Goal: Task Accomplishment & Management: Complete application form

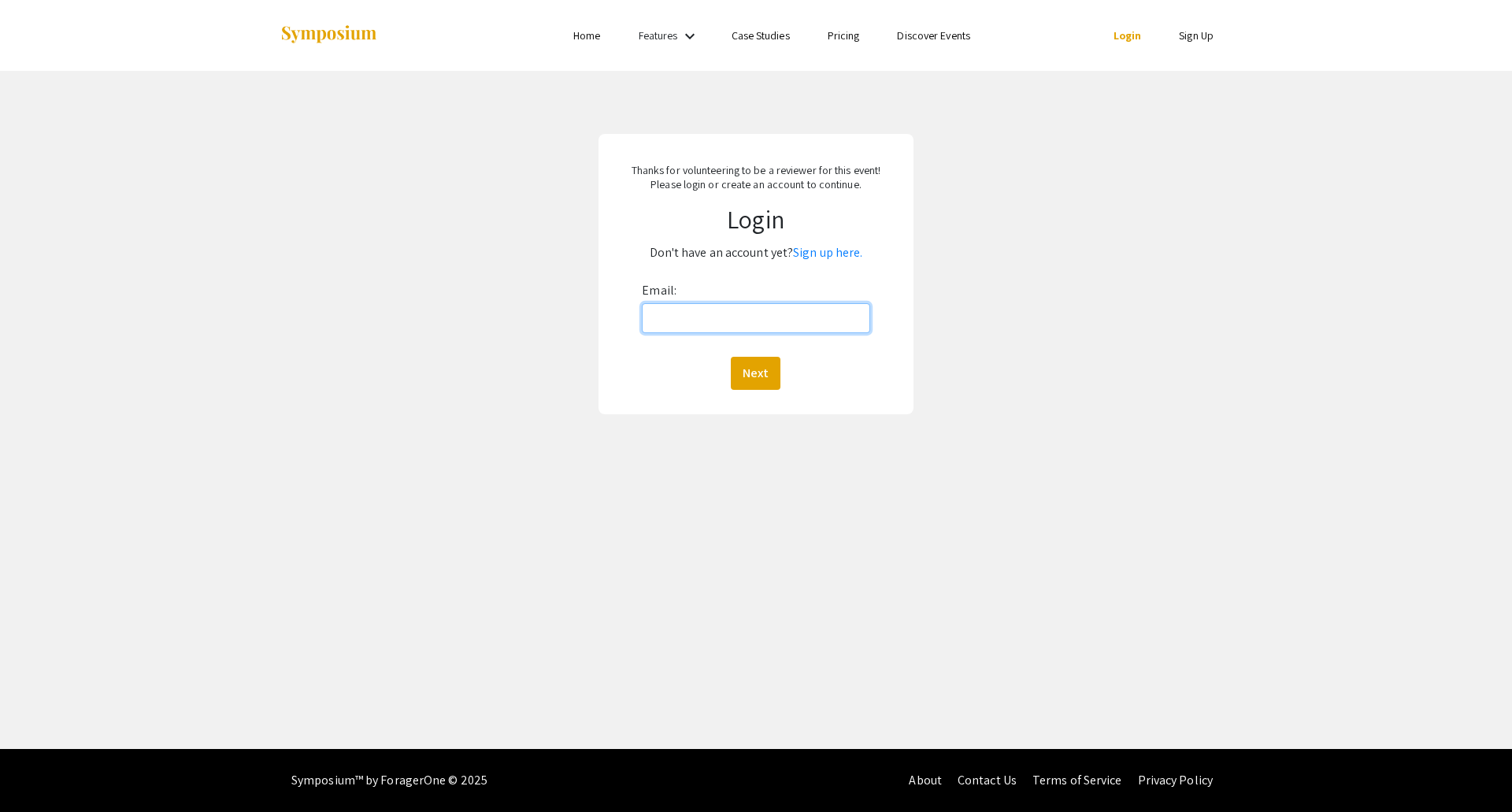
click at [691, 324] on input "Email:" at bounding box center [756, 318] width 228 height 30
type input "[EMAIL_ADDRESS][DOMAIN_NAME]"
click at [755, 369] on button "Next" at bounding box center [756, 372] width 50 height 33
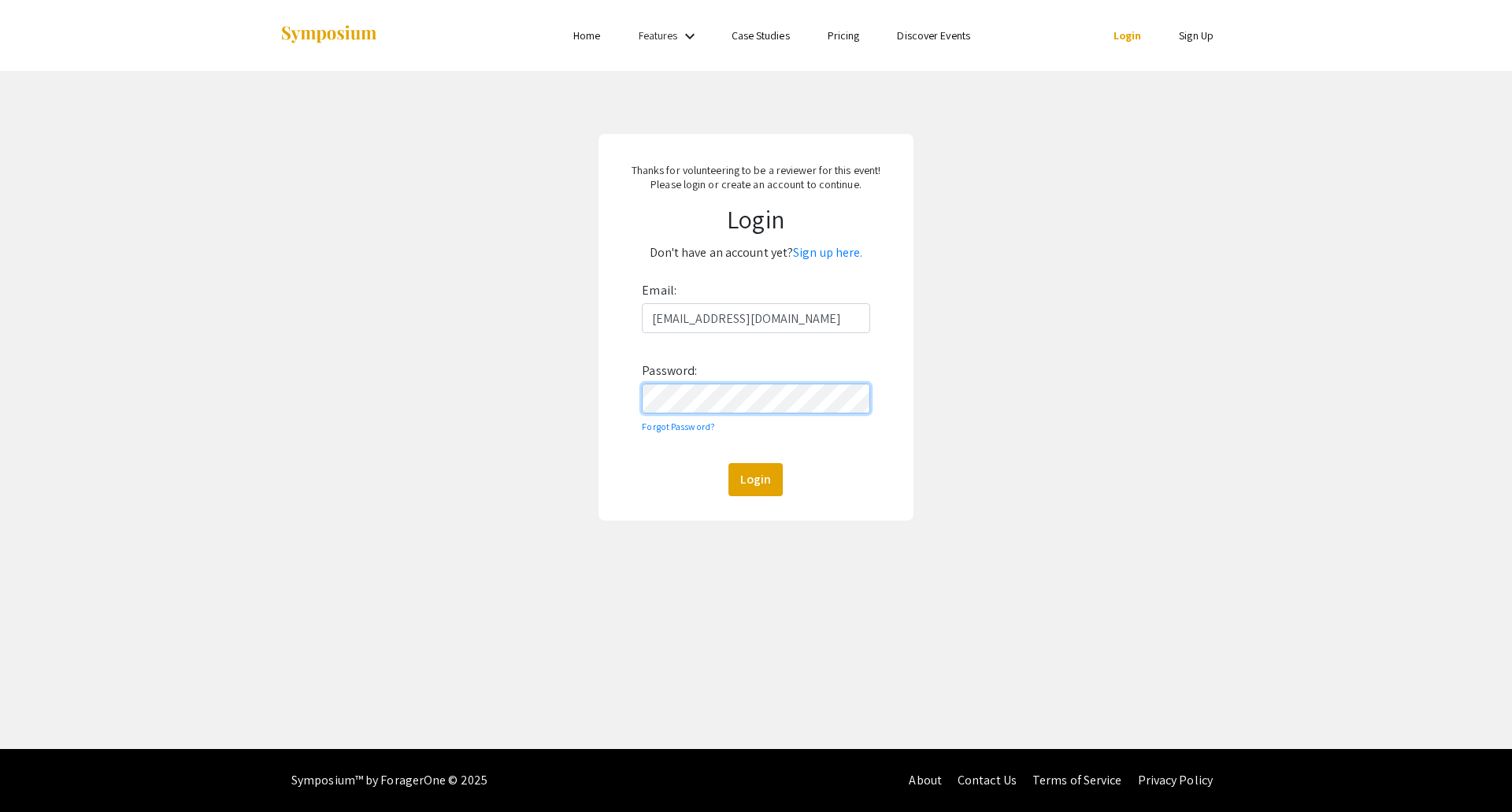
click at [728, 463] on button "Login" at bounding box center [755, 479] width 54 height 33
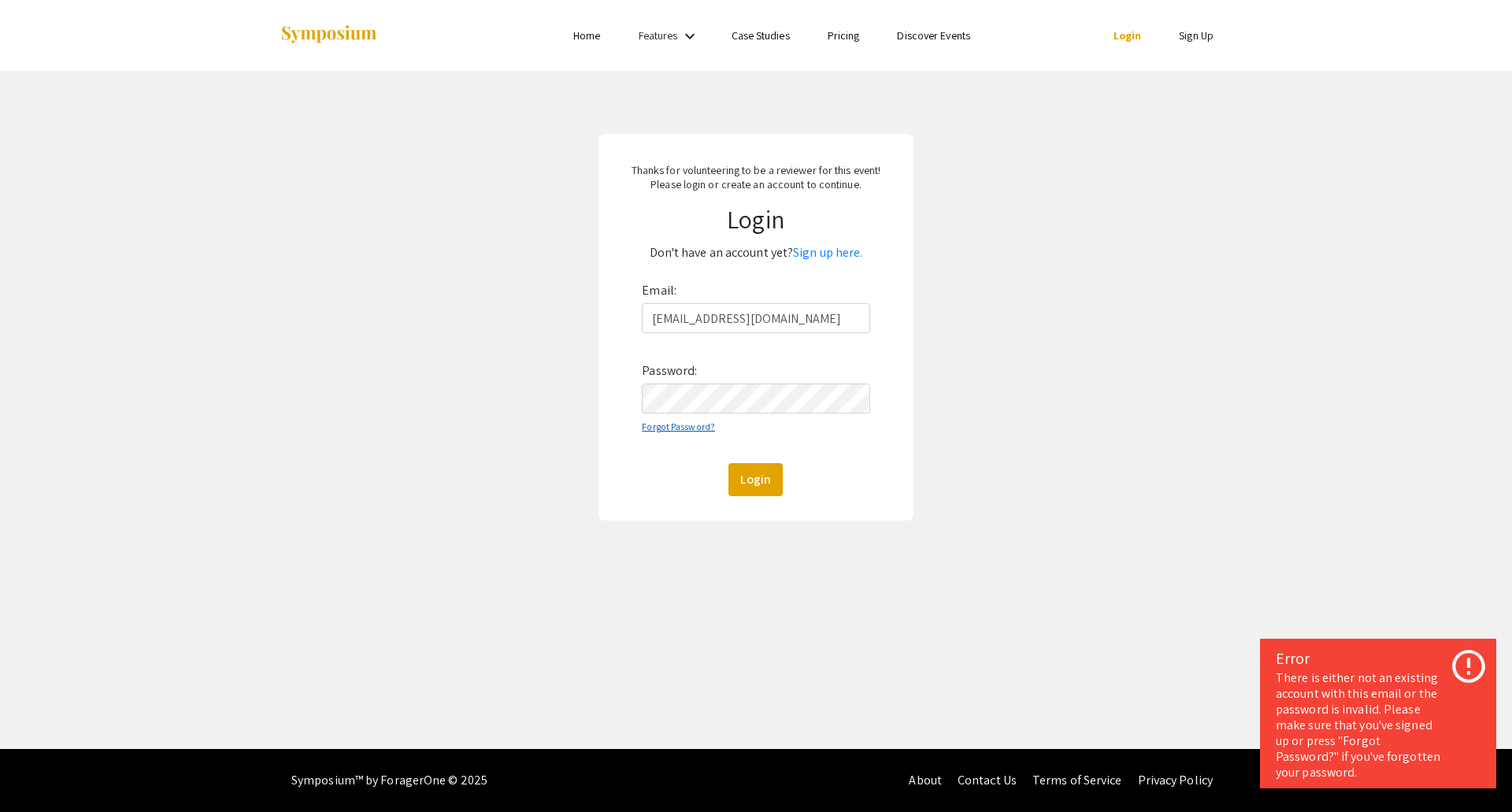
click at [705, 427] on link "Forgot Password?" at bounding box center [678, 426] width 74 height 12
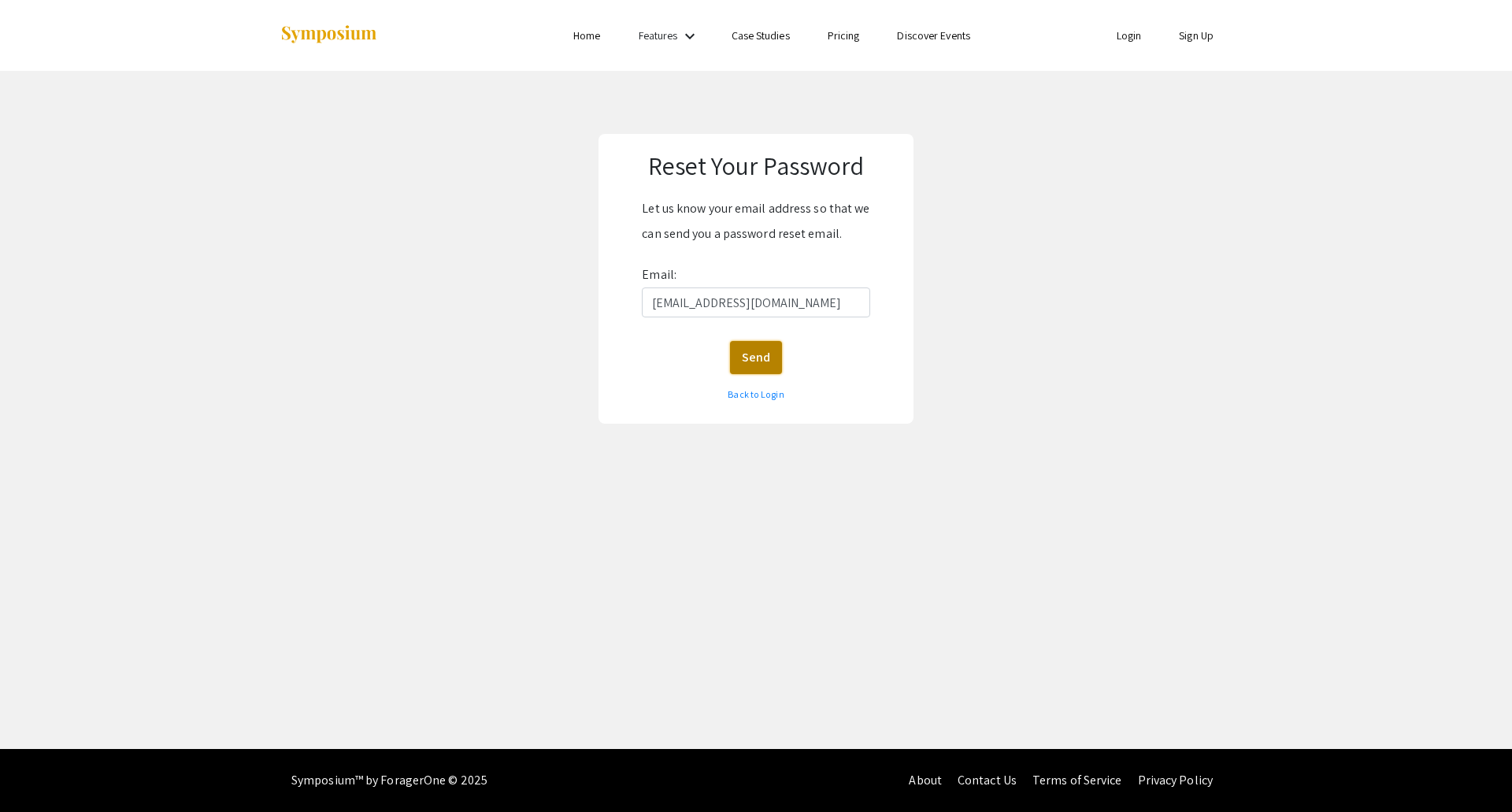
click at [756, 356] on button "Send" at bounding box center [756, 357] width 52 height 33
click at [769, 363] on button "Send" at bounding box center [756, 357] width 52 height 33
click at [751, 398] on link "Back to Login" at bounding box center [756, 394] width 56 height 12
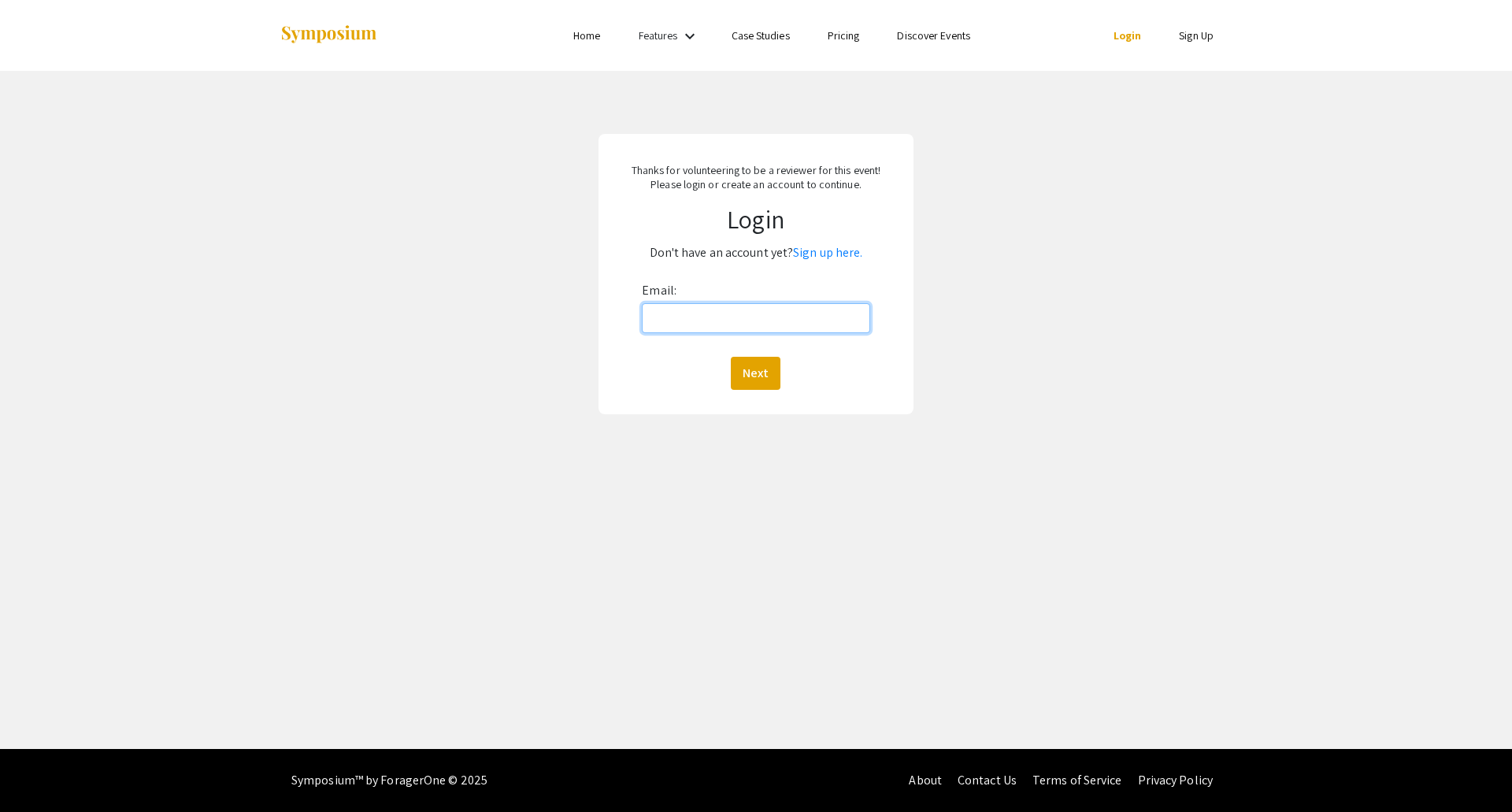
click at [687, 314] on input "Email:" at bounding box center [756, 318] width 228 height 30
click at [743, 336] on div "Email: Next" at bounding box center [756, 333] width 228 height 112
type input "[EMAIL_ADDRESS][DOMAIN_NAME]"
click at [758, 383] on button "Next" at bounding box center [756, 372] width 50 height 33
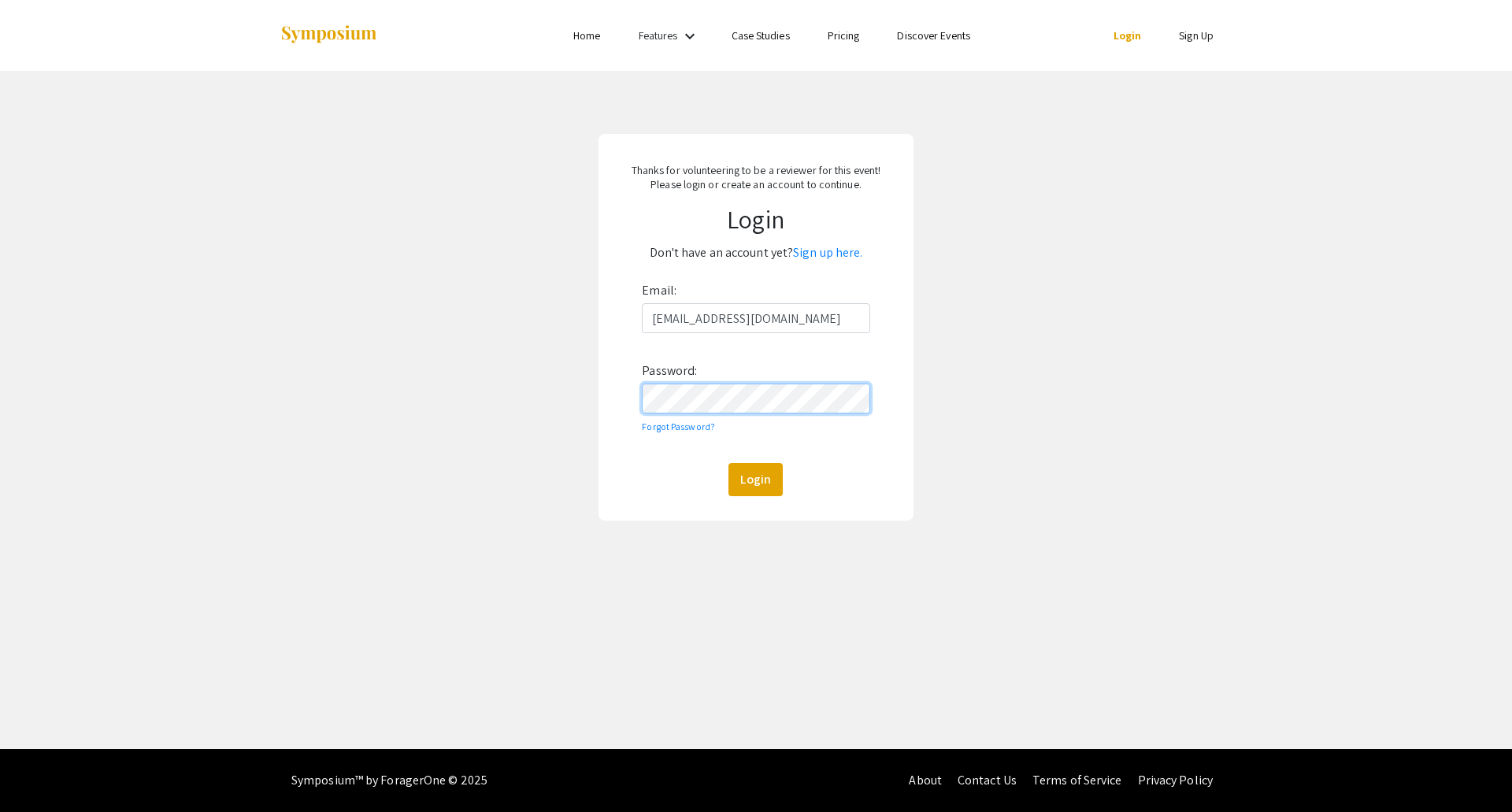
click button "Login" at bounding box center [755, 479] width 54 height 33
click at [815, 253] on link "Sign up here." at bounding box center [827, 252] width 69 height 17
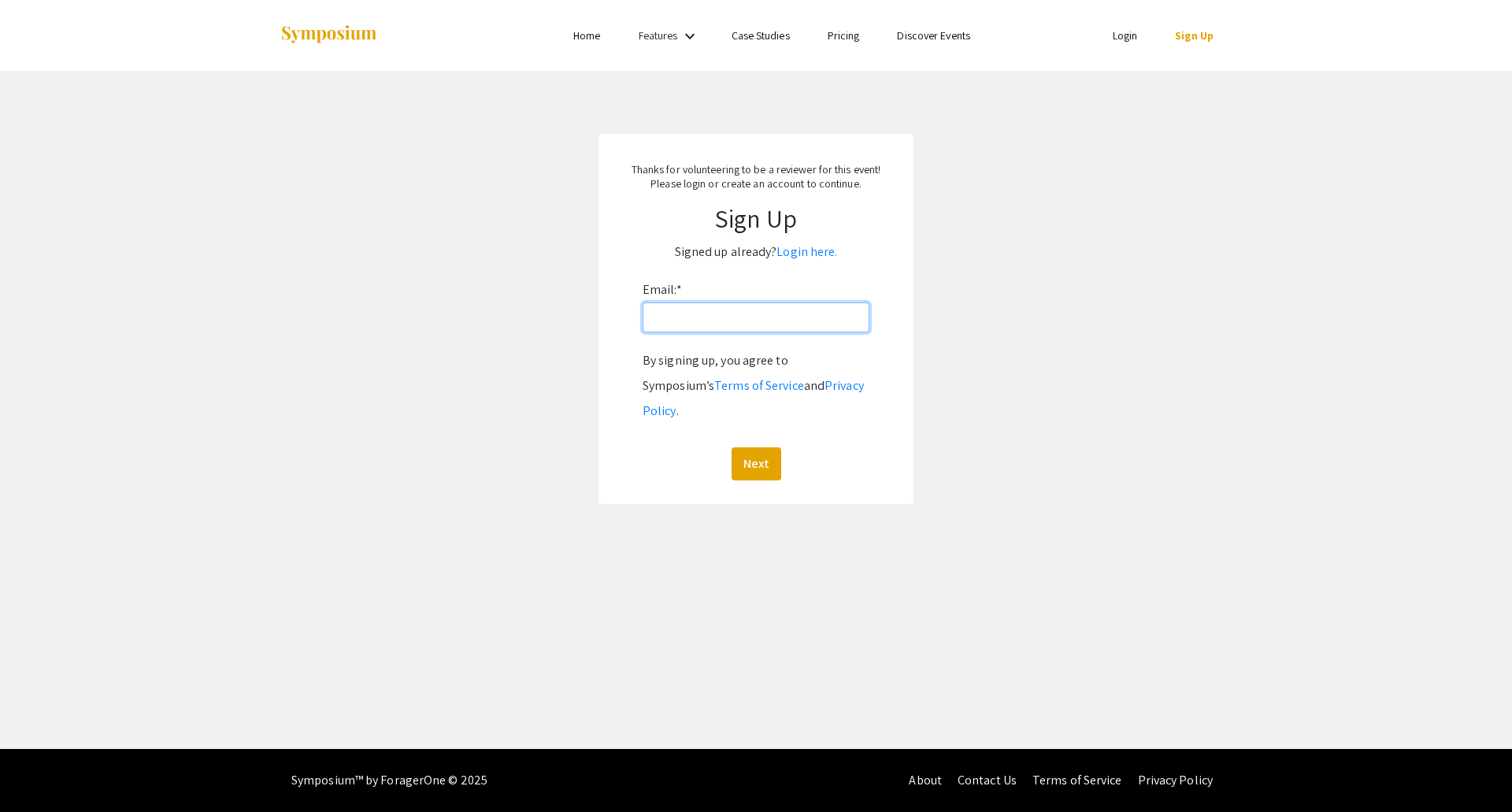
click at [724, 323] on input "Email: *" at bounding box center [756, 317] width 227 height 30
type input "[EMAIL_ADDRESS][DOMAIN_NAME]"
click at [762, 447] on button "Next" at bounding box center [756, 463] width 50 height 33
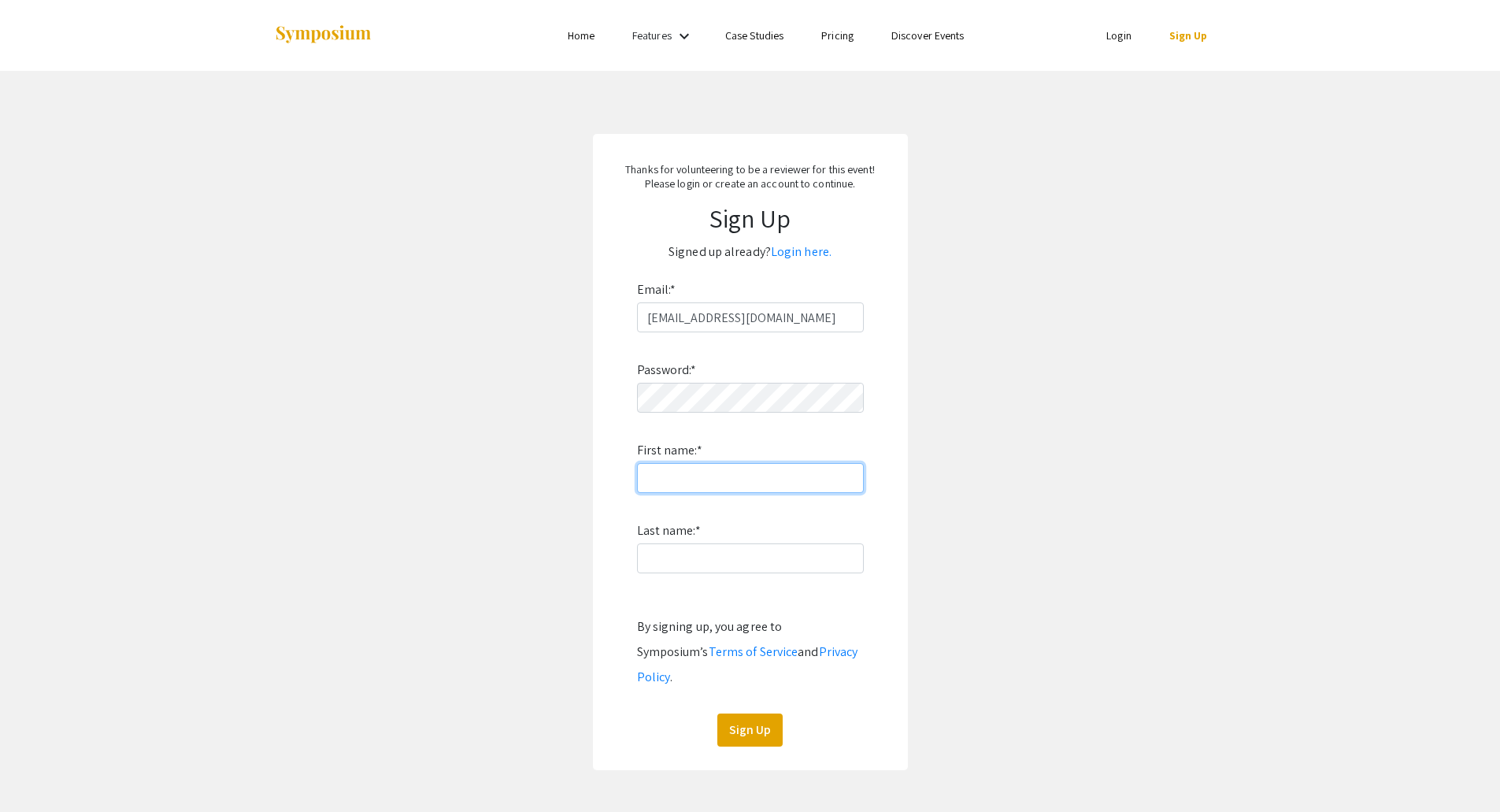
click at [764, 477] on input "First name: *" at bounding box center [750, 478] width 227 height 30
type input "Angisha"
click at [706, 568] on input "Last name: *" at bounding box center [750, 558] width 227 height 30
type input "[PERSON_NAME]"
click at [762, 714] on button "Sign Up" at bounding box center [750, 730] width 66 height 33
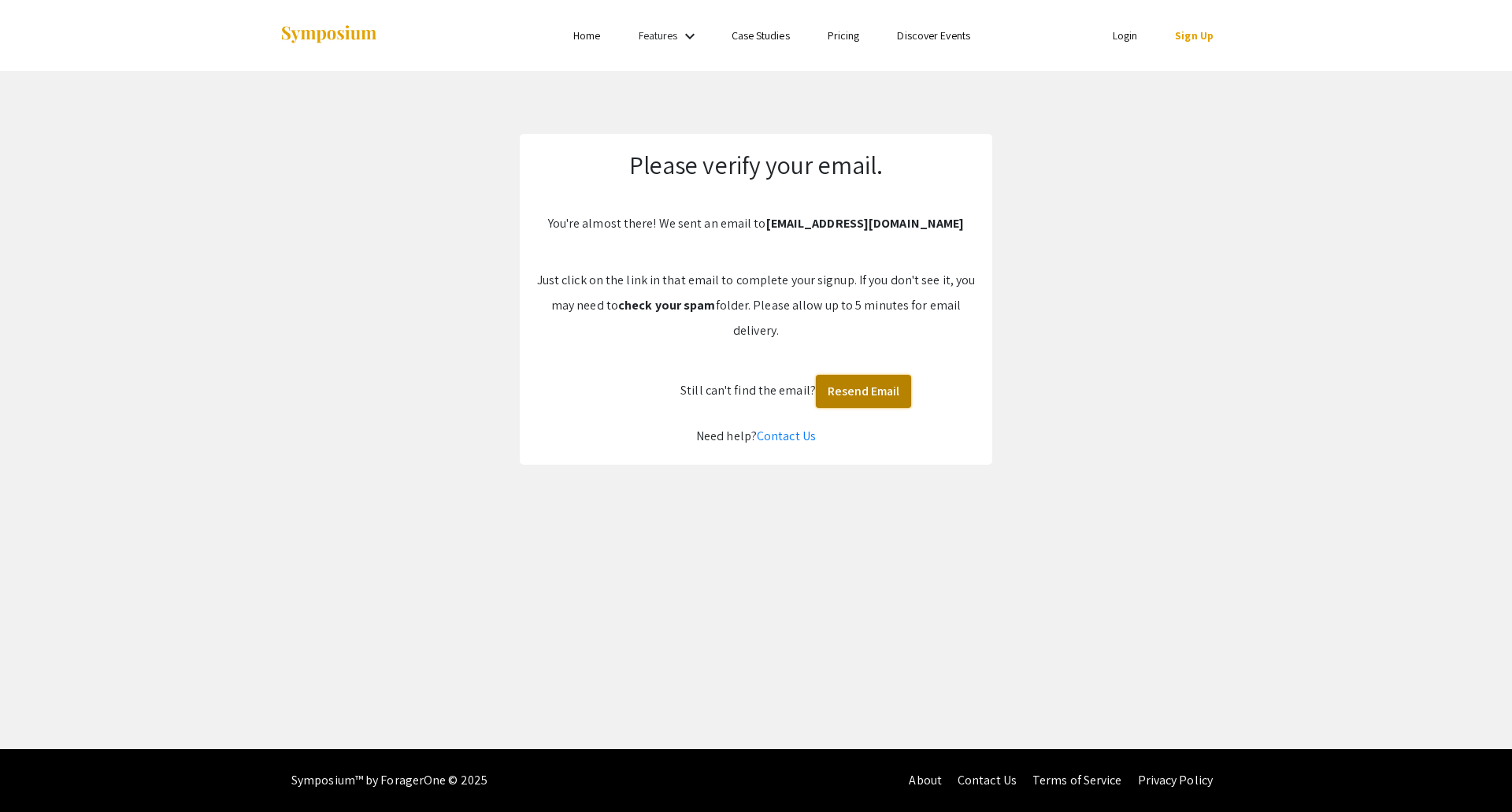
click at [870, 383] on button "Resend Email" at bounding box center [863, 391] width 95 height 33
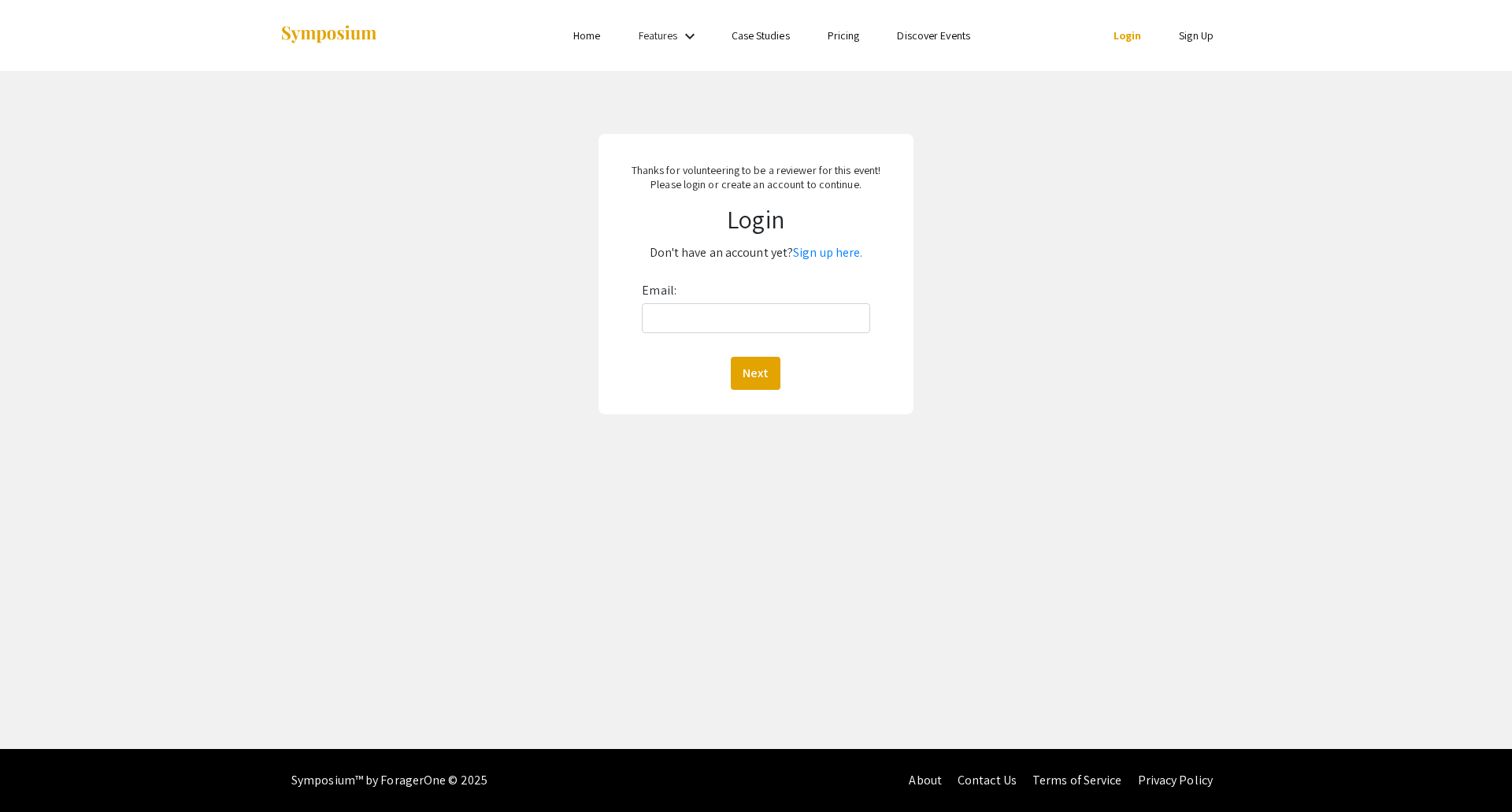
drag, startPoint x: 656, startPoint y: 291, endPoint x: 659, endPoint y: 311, distance: 20.2
click at [658, 296] on label "Email:" at bounding box center [659, 290] width 35 height 25
click at [658, 303] on input "Email:" at bounding box center [756, 318] width 228 height 30
click at [662, 312] on input "Email:" at bounding box center [756, 318] width 228 height 30
type input "[EMAIL_ADDRESS][DOMAIN_NAME]"
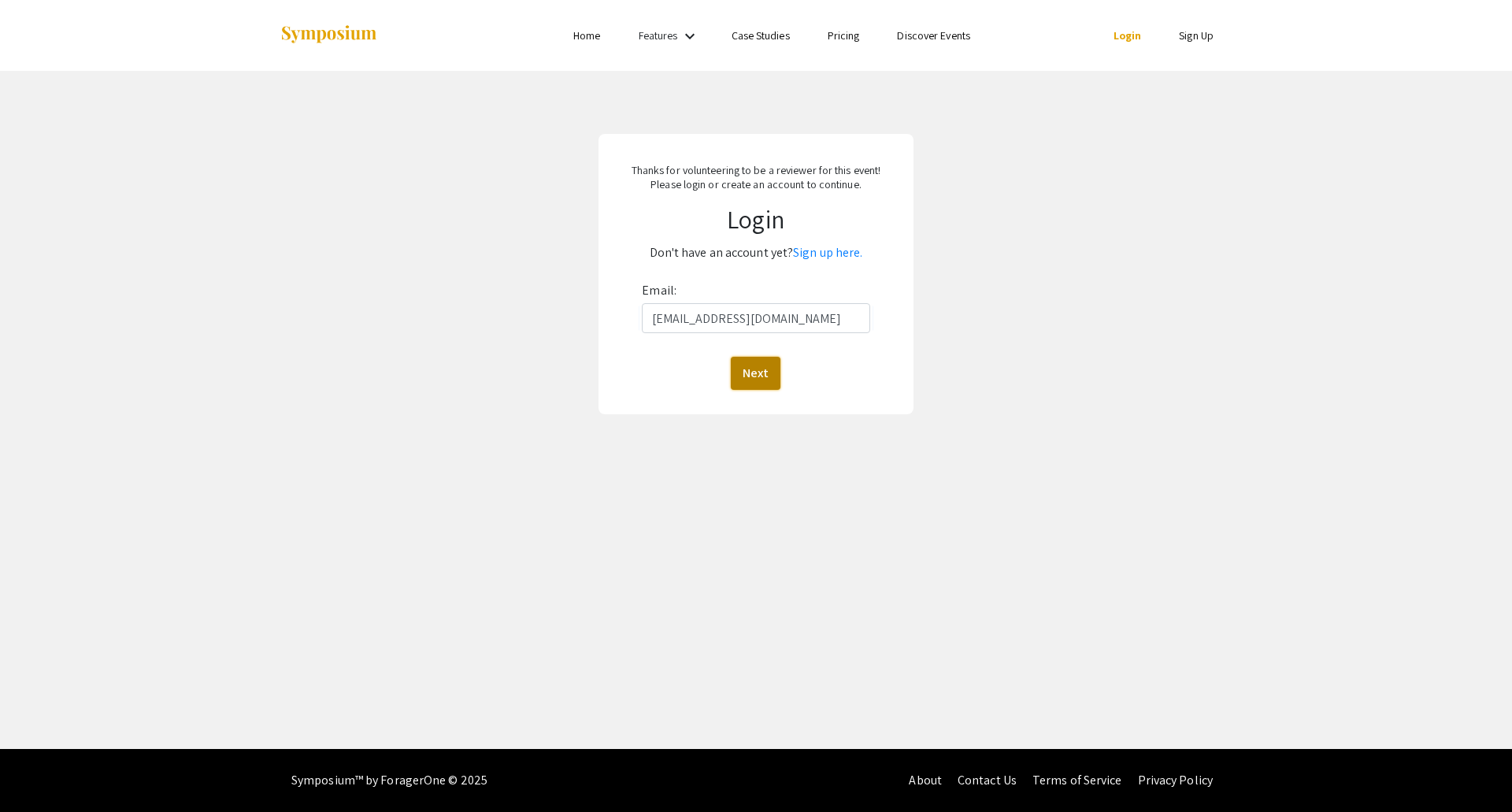
click at [760, 374] on button "Next" at bounding box center [756, 372] width 50 height 33
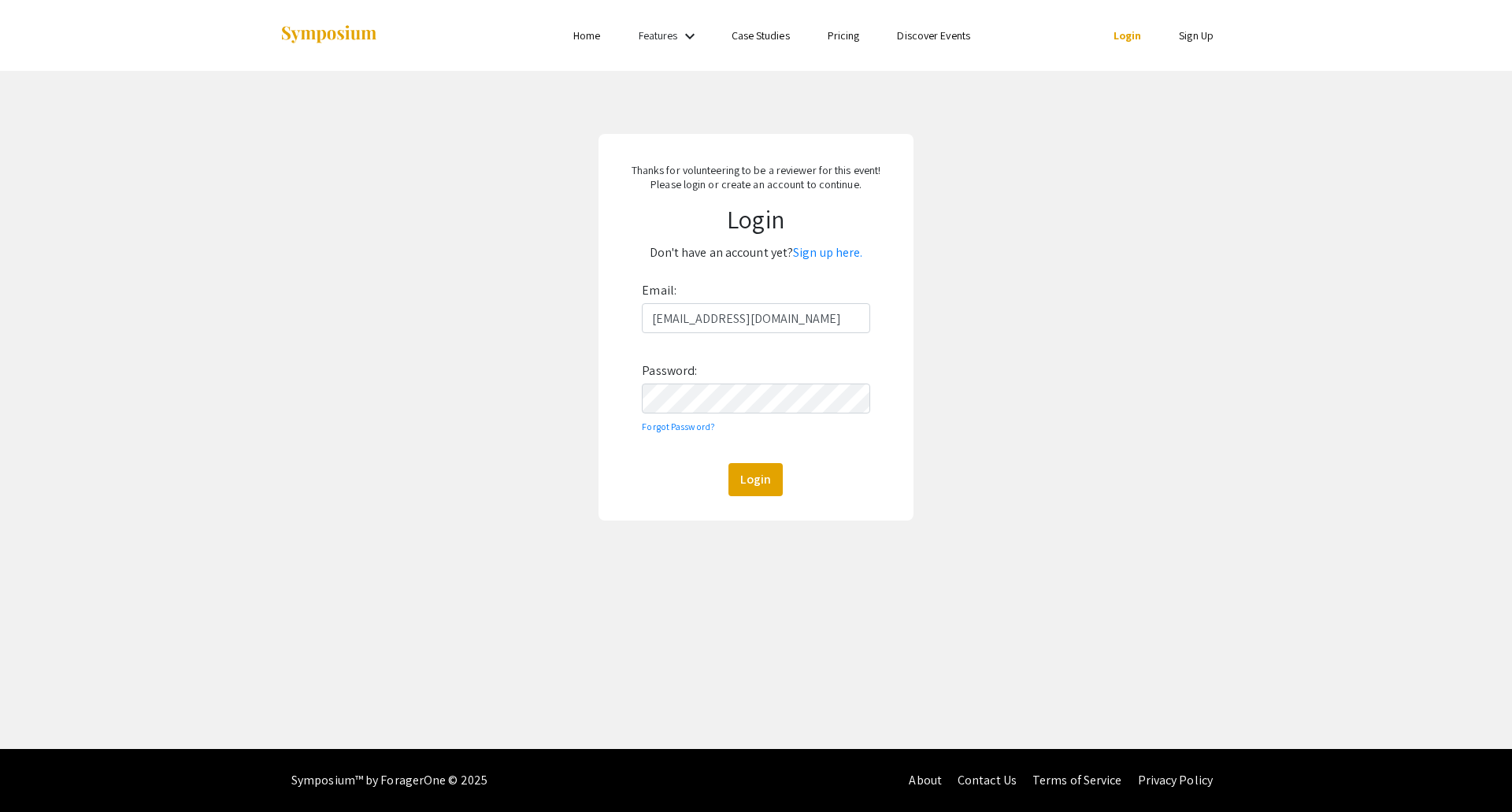
click at [705, 413] on div "Email: [EMAIL_ADDRESS][DOMAIN_NAME] Password: Forgot Password? Login" at bounding box center [756, 386] width 228 height 218
drag, startPoint x: 736, startPoint y: 454, endPoint x: 742, endPoint y: 463, distance: 10.8
click at [736, 454] on div "Email: [EMAIL_ADDRESS][DOMAIN_NAME] Password: Forgot Password? Login" at bounding box center [756, 386] width 228 height 218
click at [742, 463] on button "Login" at bounding box center [755, 479] width 54 height 33
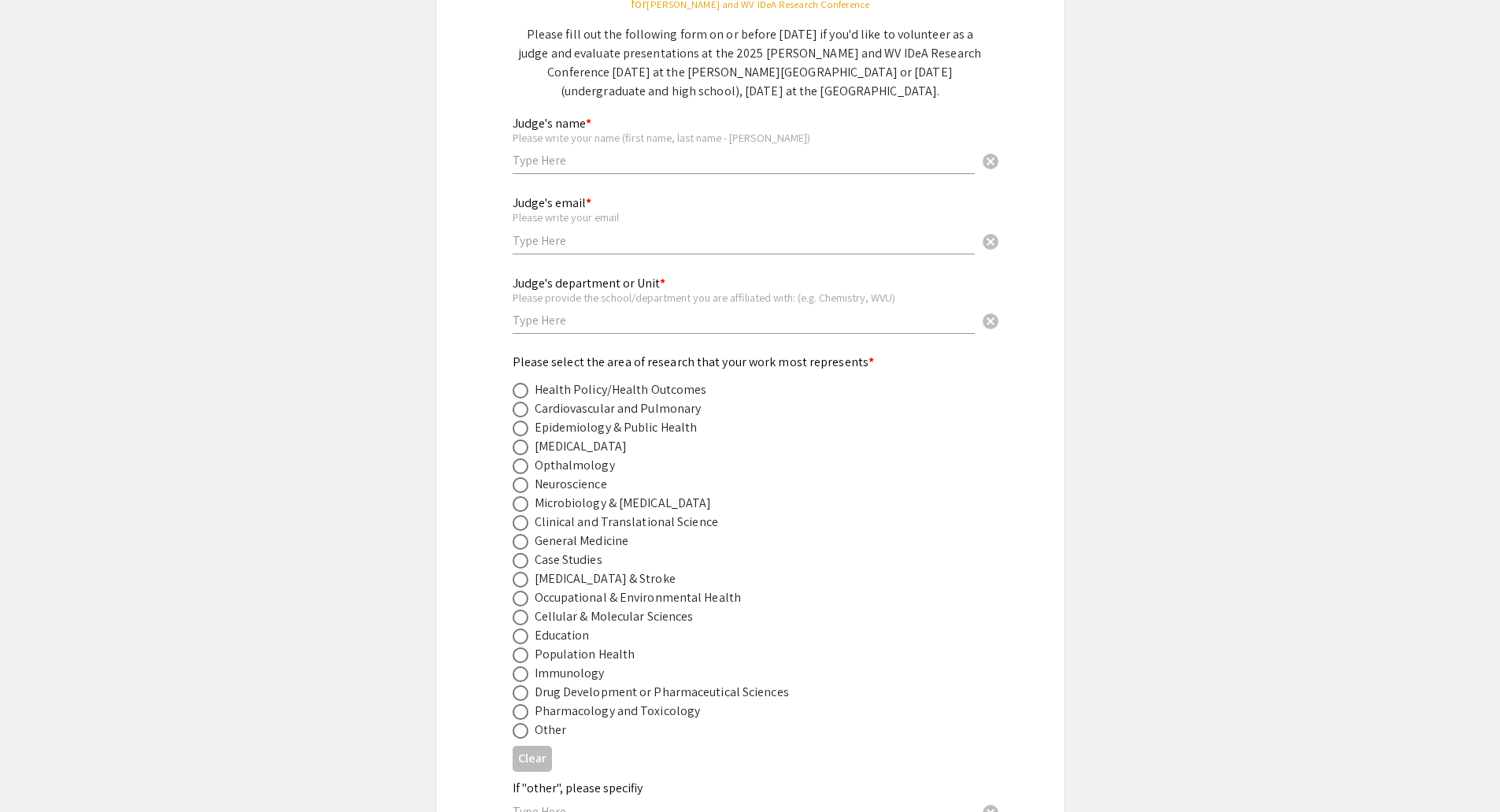
scroll to position [194, 0]
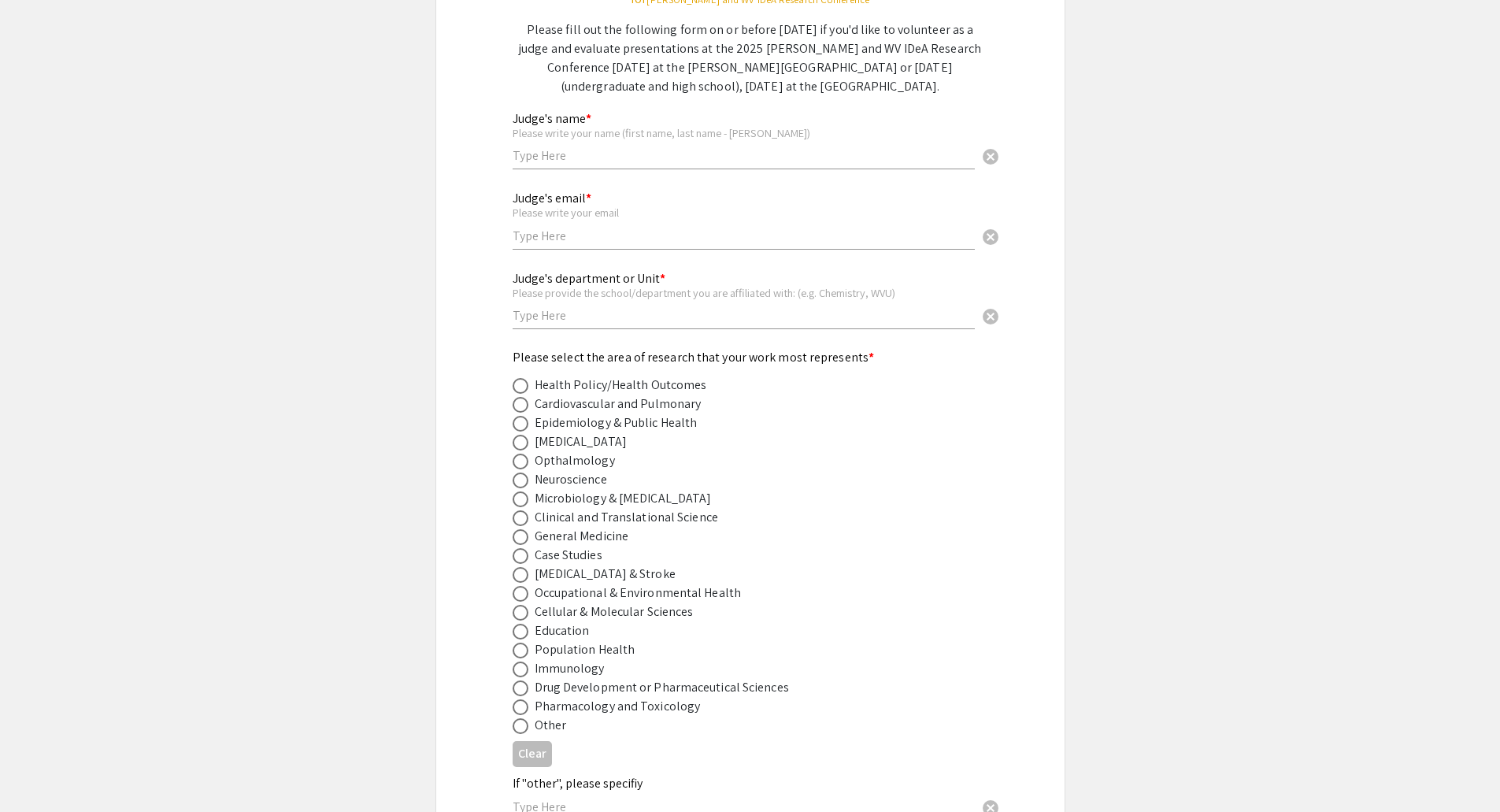
click at [595, 158] on input "text" at bounding box center [743, 155] width 462 height 17
type input "Angisha Basnet"
click at [539, 242] on input "text" at bounding box center [743, 236] width 462 height 17
type input "[EMAIL_ADDRESS][DOMAIN_NAME]"
click at [559, 315] on input "text" at bounding box center [743, 315] width 462 height 17
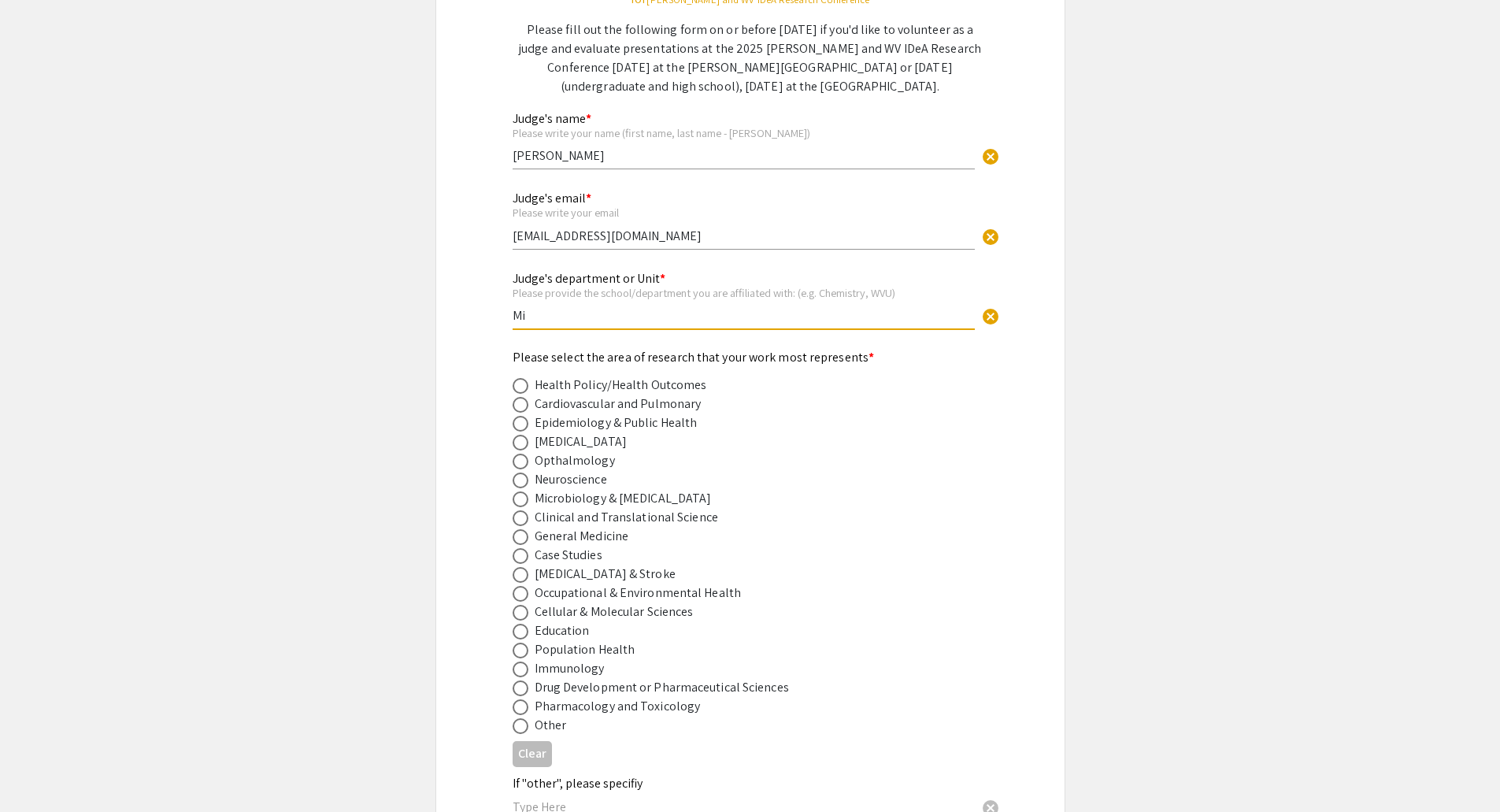
type input "M"
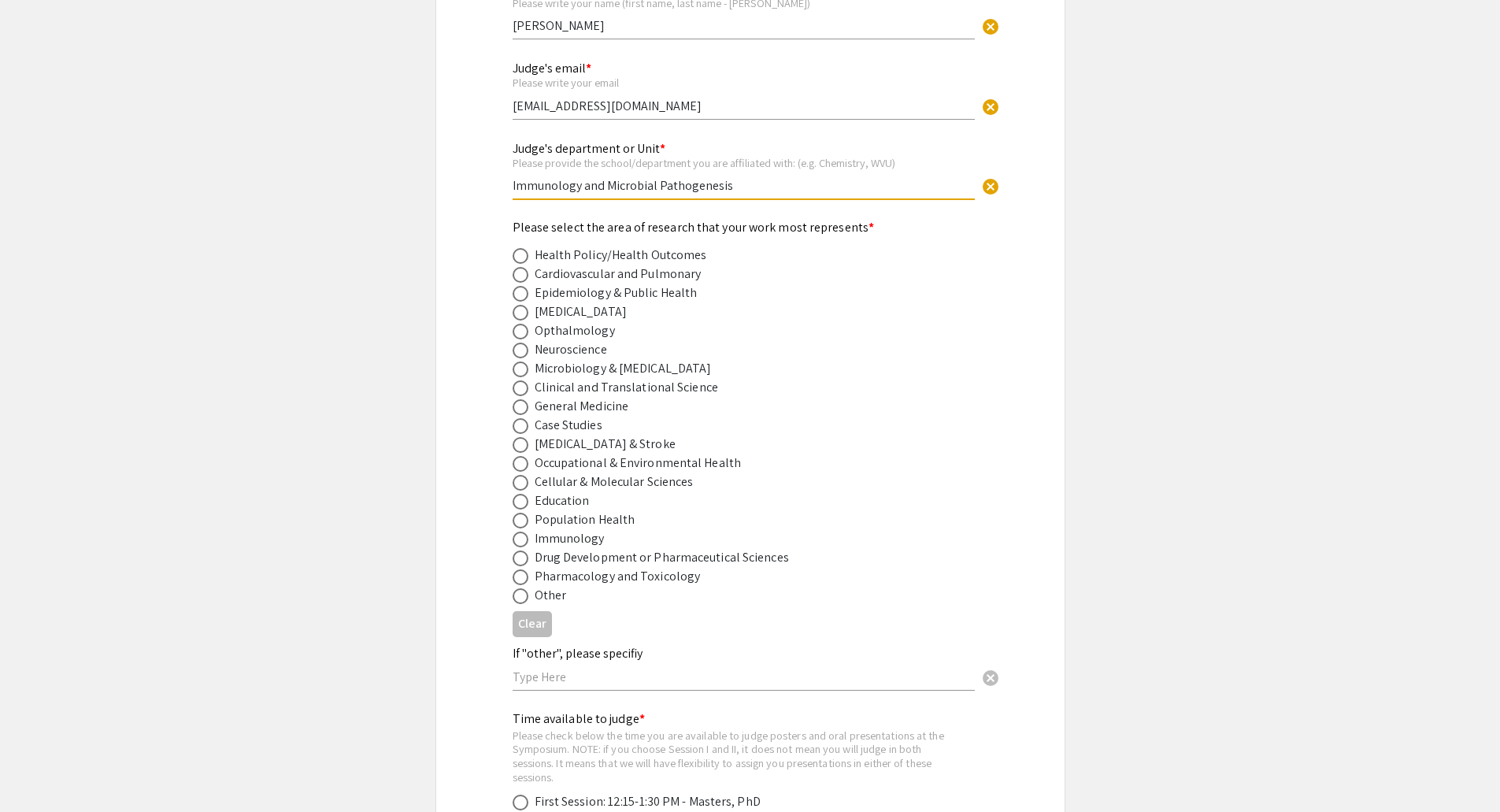
scroll to position [332, 0]
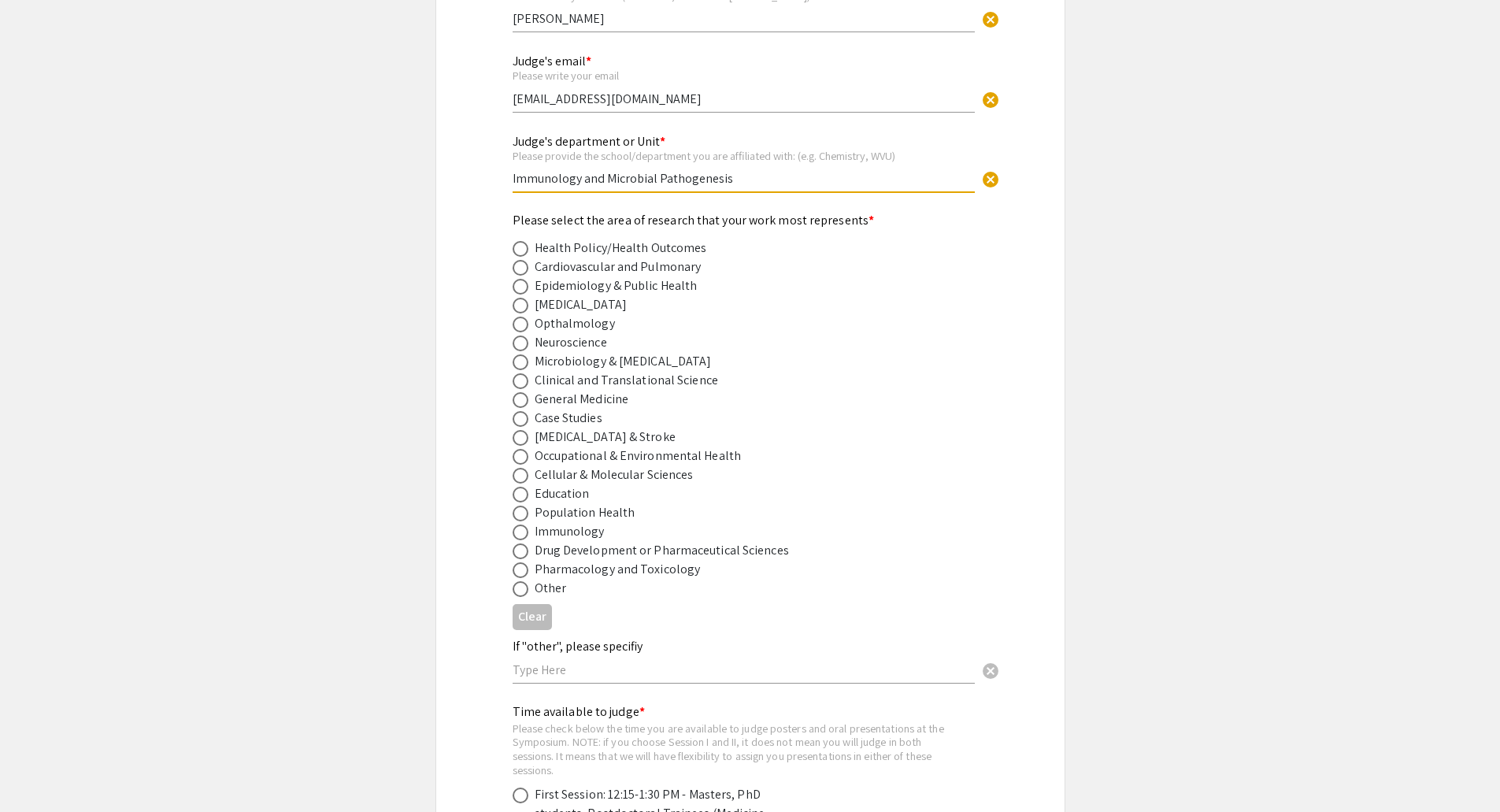
type input "Immunology and Microbial Pathogenesis"
click at [524, 303] on span at bounding box center [520, 306] width 16 height 16
click at [524, 303] on input "radio" at bounding box center [520, 306] width 16 height 16
radio input "true"
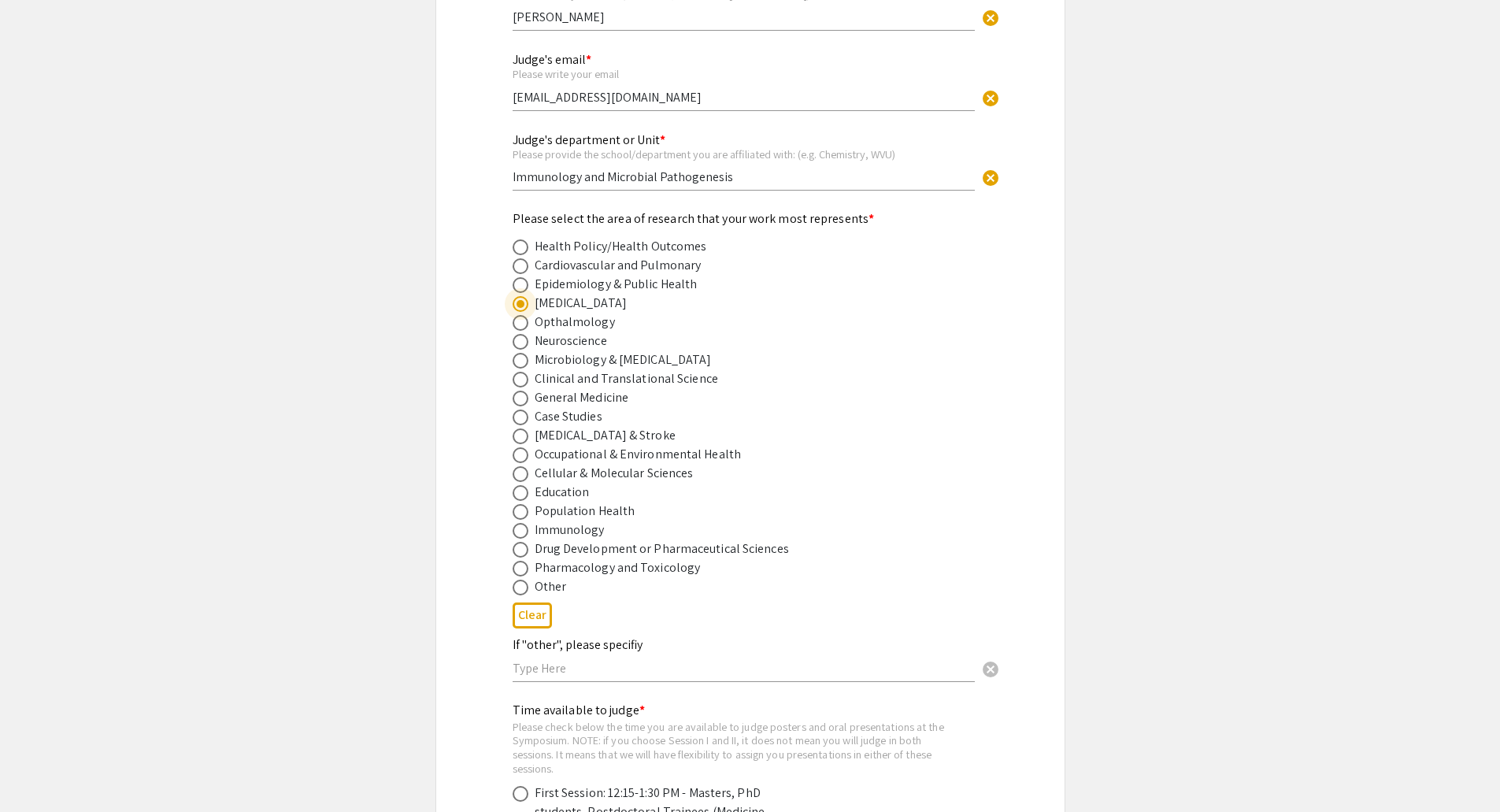
click at [528, 534] on label at bounding box center [523, 531] width 22 height 16
click at [528, 534] on input "radio" at bounding box center [520, 531] width 16 height 16
radio input "true"
click at [517, 301] on span at bounding box center [520, 304] width 16 height 16
click at [517, 301] on input "radio" at bounding box center [520, 304] width 16 height 16
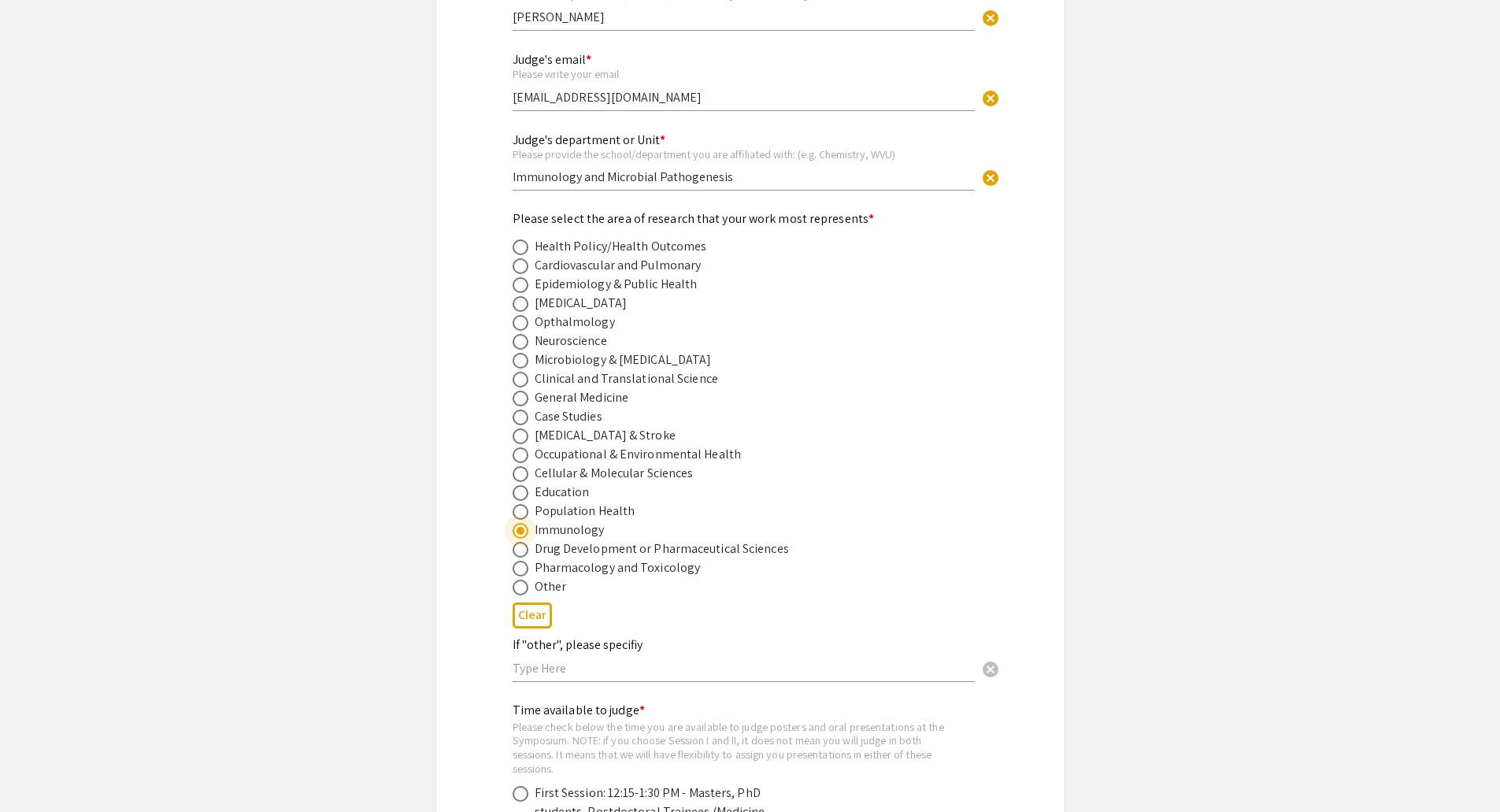
radio input "true"
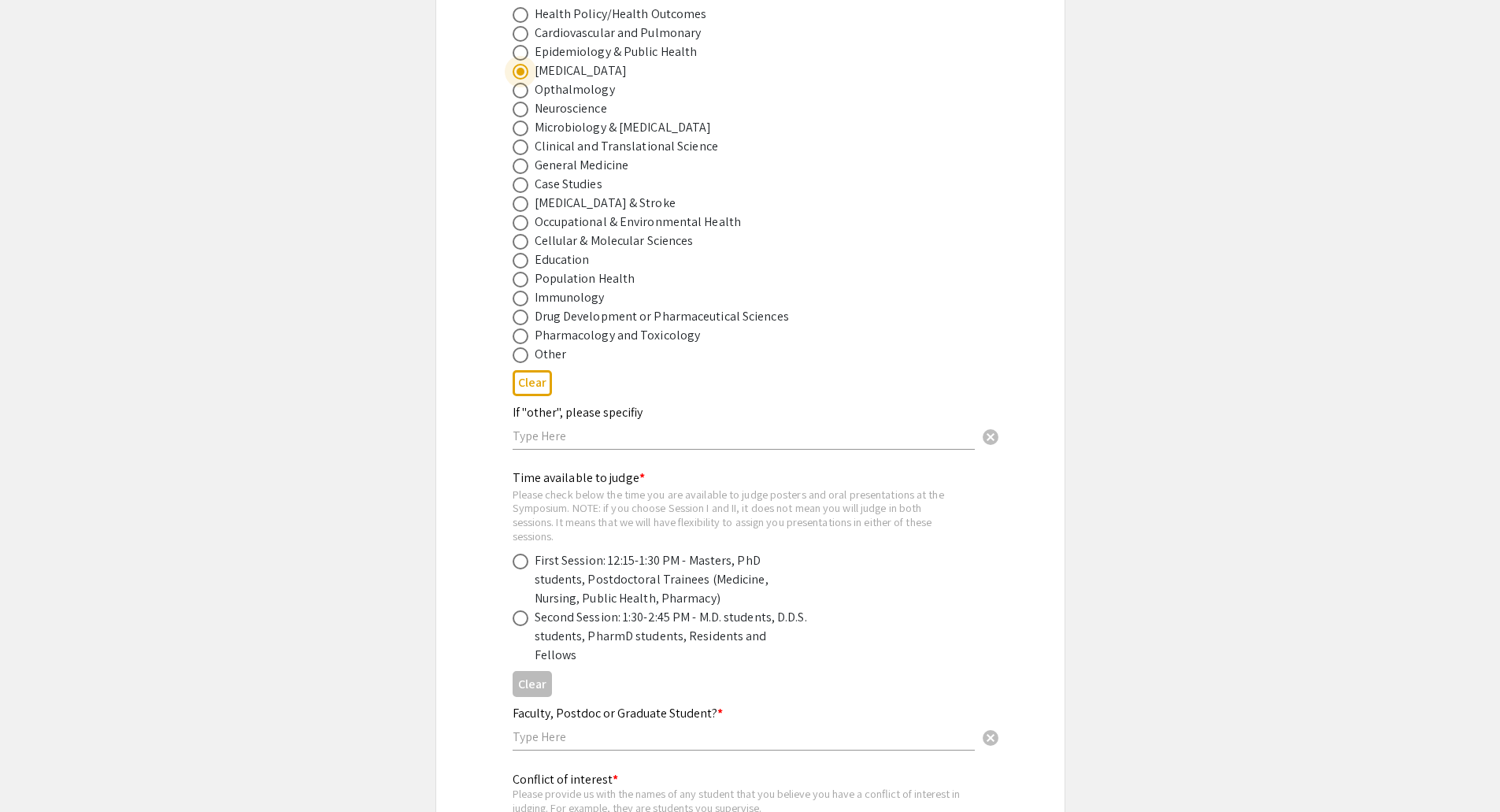
scroll to position [572, 0]
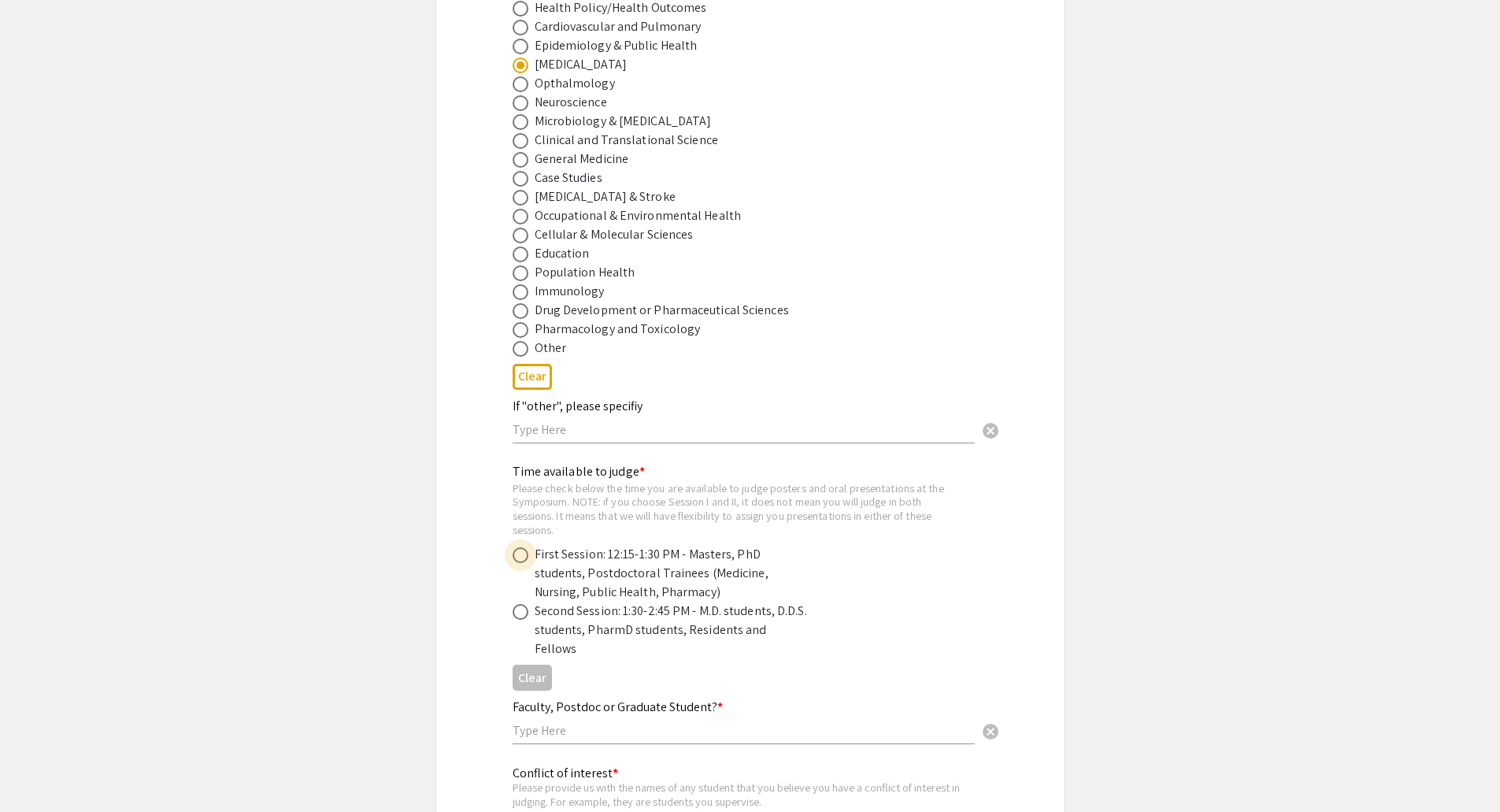
click at [529, 558] on label at bounding box center [523, 555] width 22 height 16
click at [528, 558] on input "radio" at bounding box center [520, 555] width 16 height 16
radio input "true"
click at [522, 614] on span at bounding box center [520, 612] width 16 height 16
click at [522, 614] on input "radio" at bounding box center [520, 612] width 16 height 16
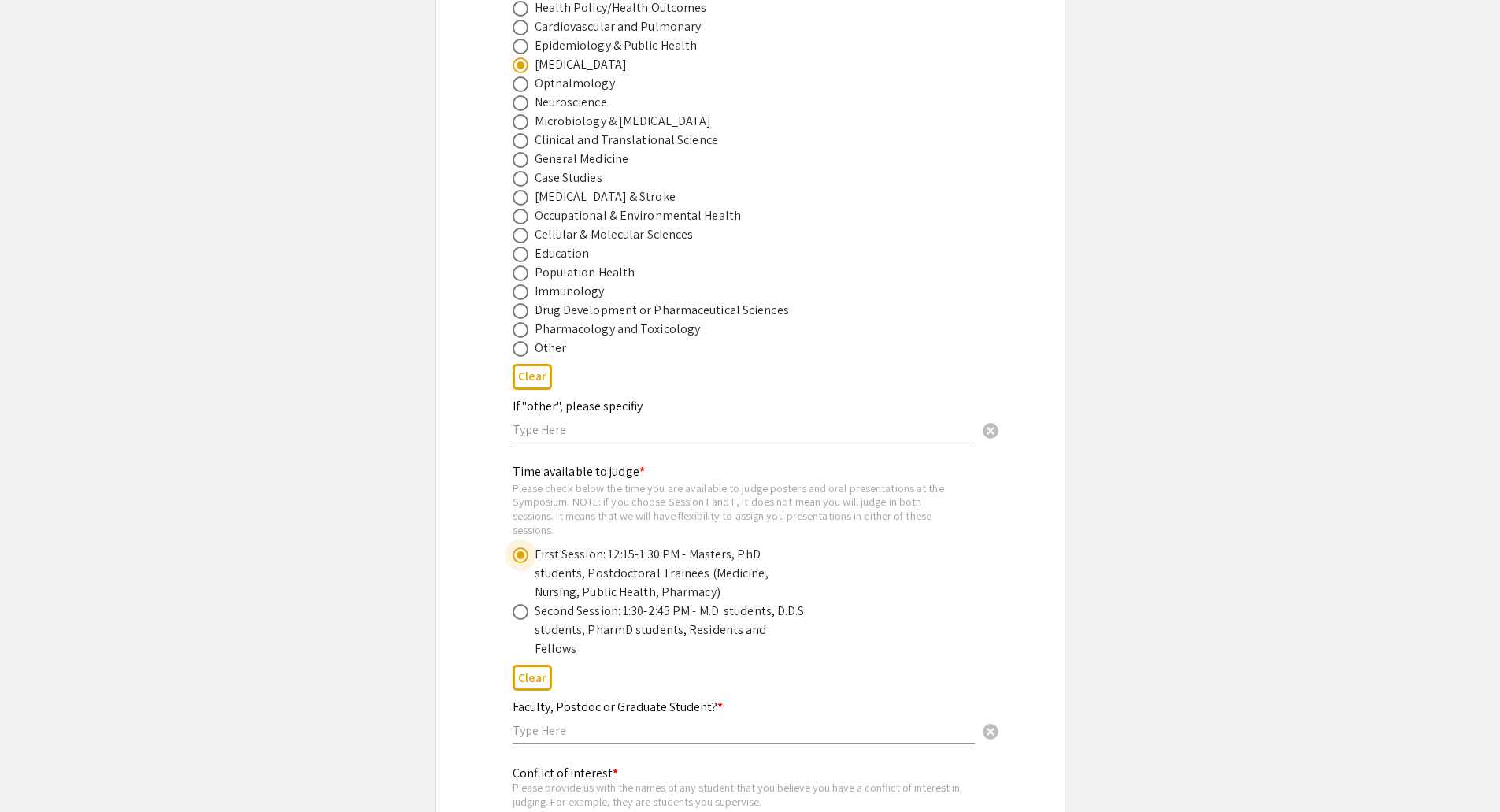
radio input "true"
click at [524, 558] on span at bounding box center [520, 555] width 16 height 16
click at [524, 558] on input "radio" at bounding box center [520, 555] width 16 height 16
radio input "true"
click at [586, 433] on input "text" at bounding box center [743, 429] width 462 height 17
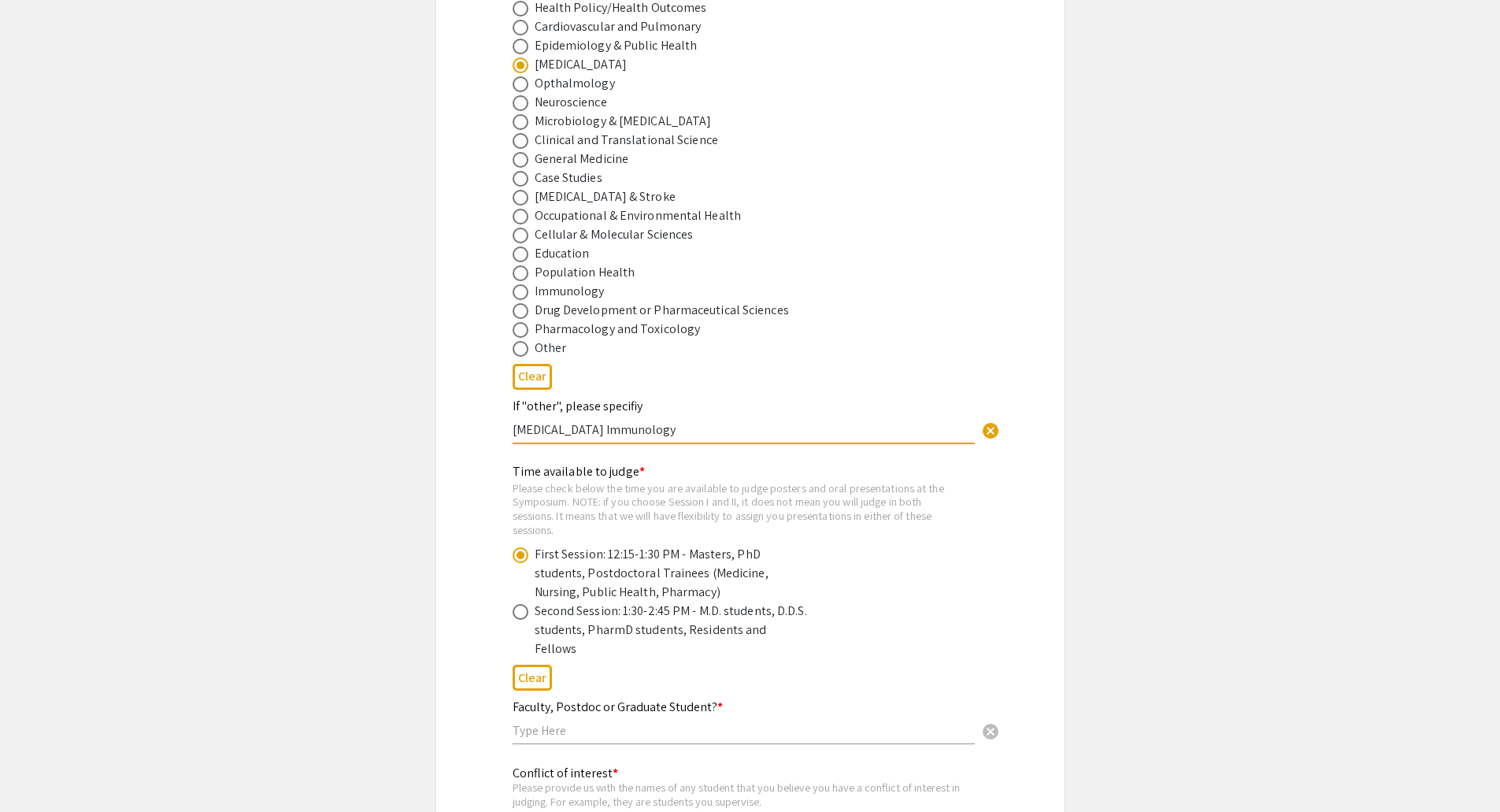
type input "Cancer Immunology"
click at [1347, 454] on app-event-submission "Judging Recruitment Form for Van Liere and WV IDeA Research Conference Please f…" at bounding box center [750, 262] width 1500 height 1477
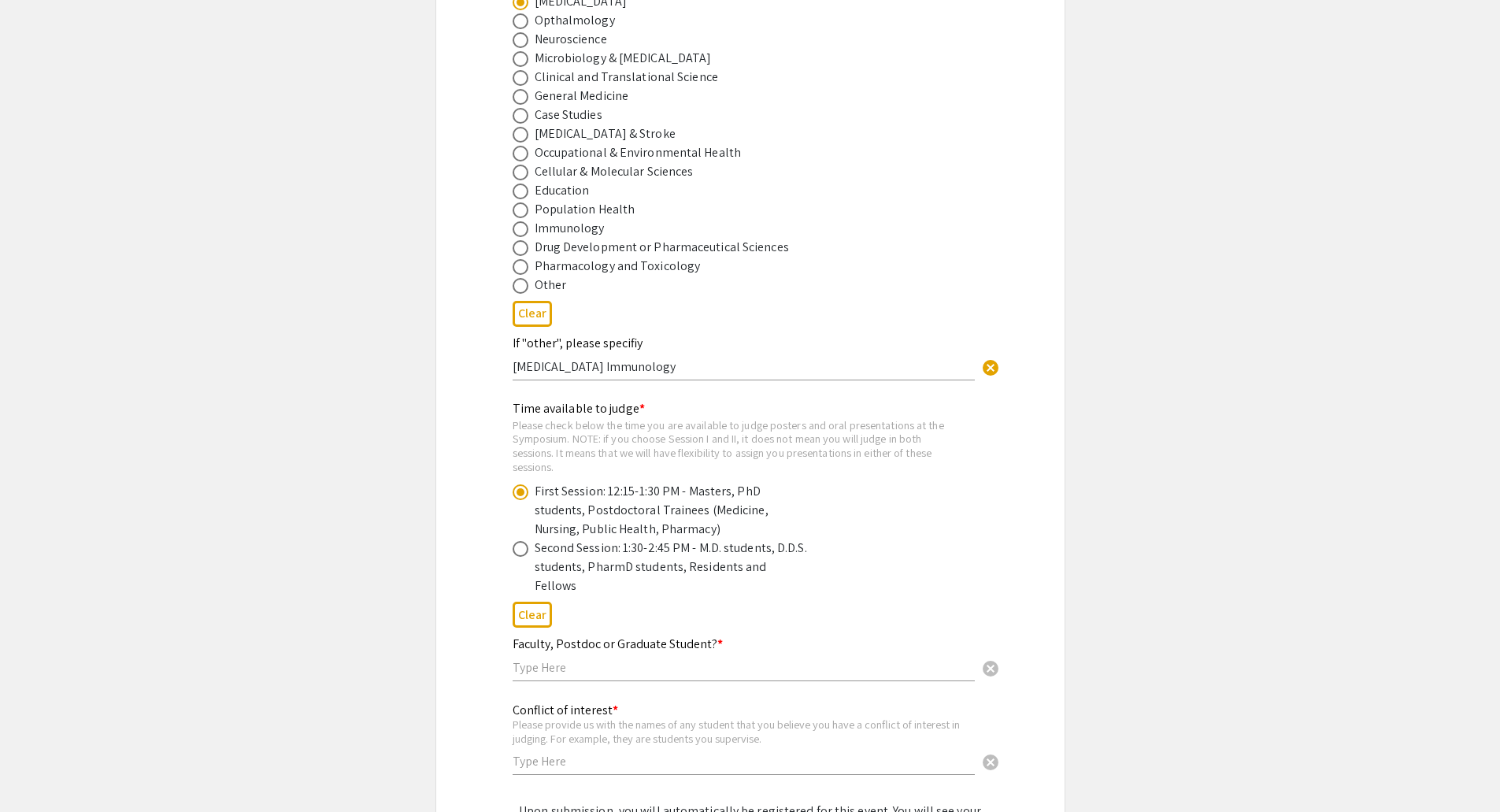
scroll to position [633, 0]
click at [525, 223] on span at bounding box center [520, 230] width 16 height 16
click at [525, 223] on input "radio" at bounding box center [520, 230] width 16 height 16
radio input "true"
click at [517, 4] on span at bounding box center [520, 4] width 16 height 16
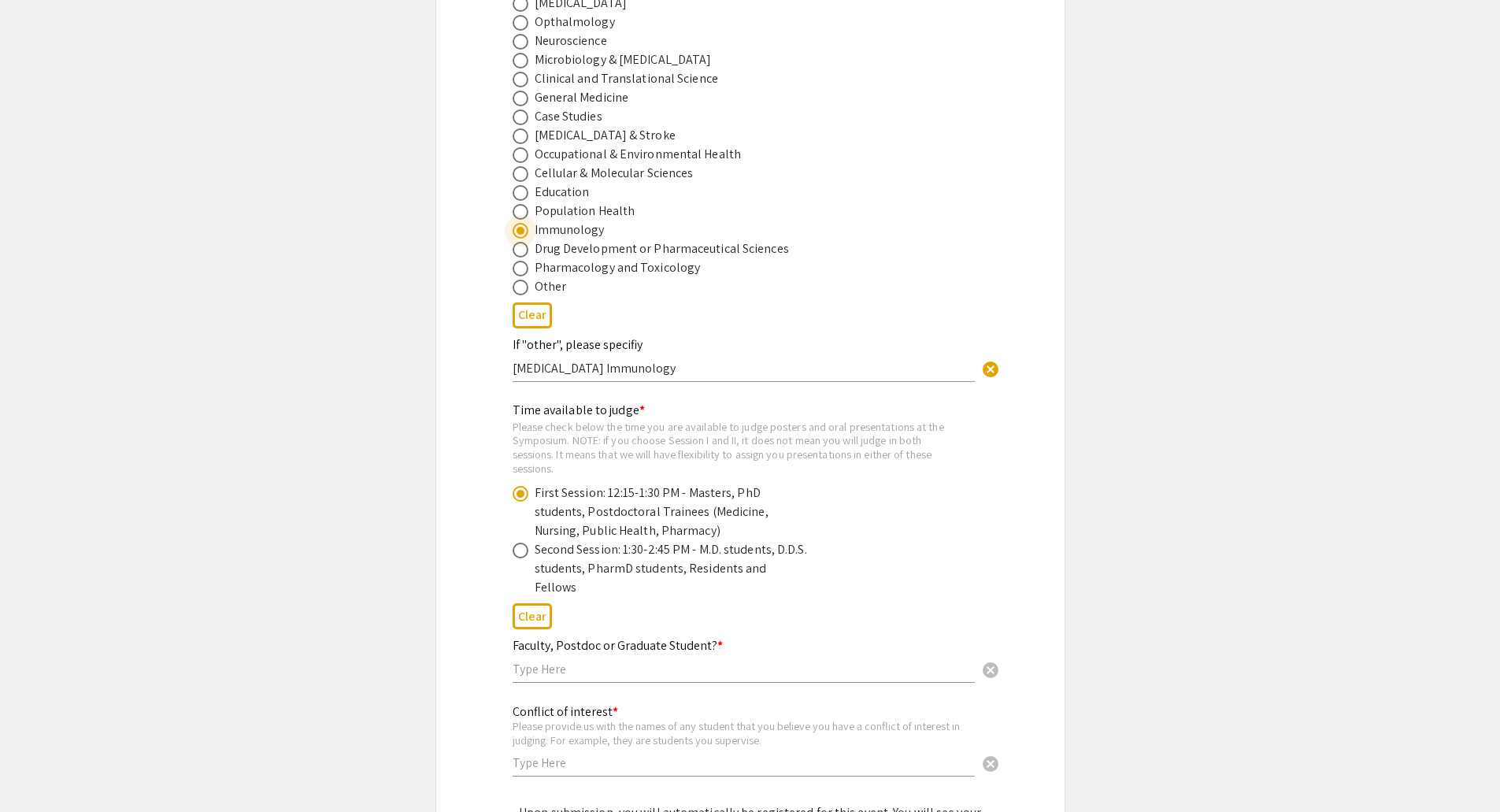
click at [517, 4] on input "radio" at bounding box center [520, 4] width 16 height 16
radio input "true"
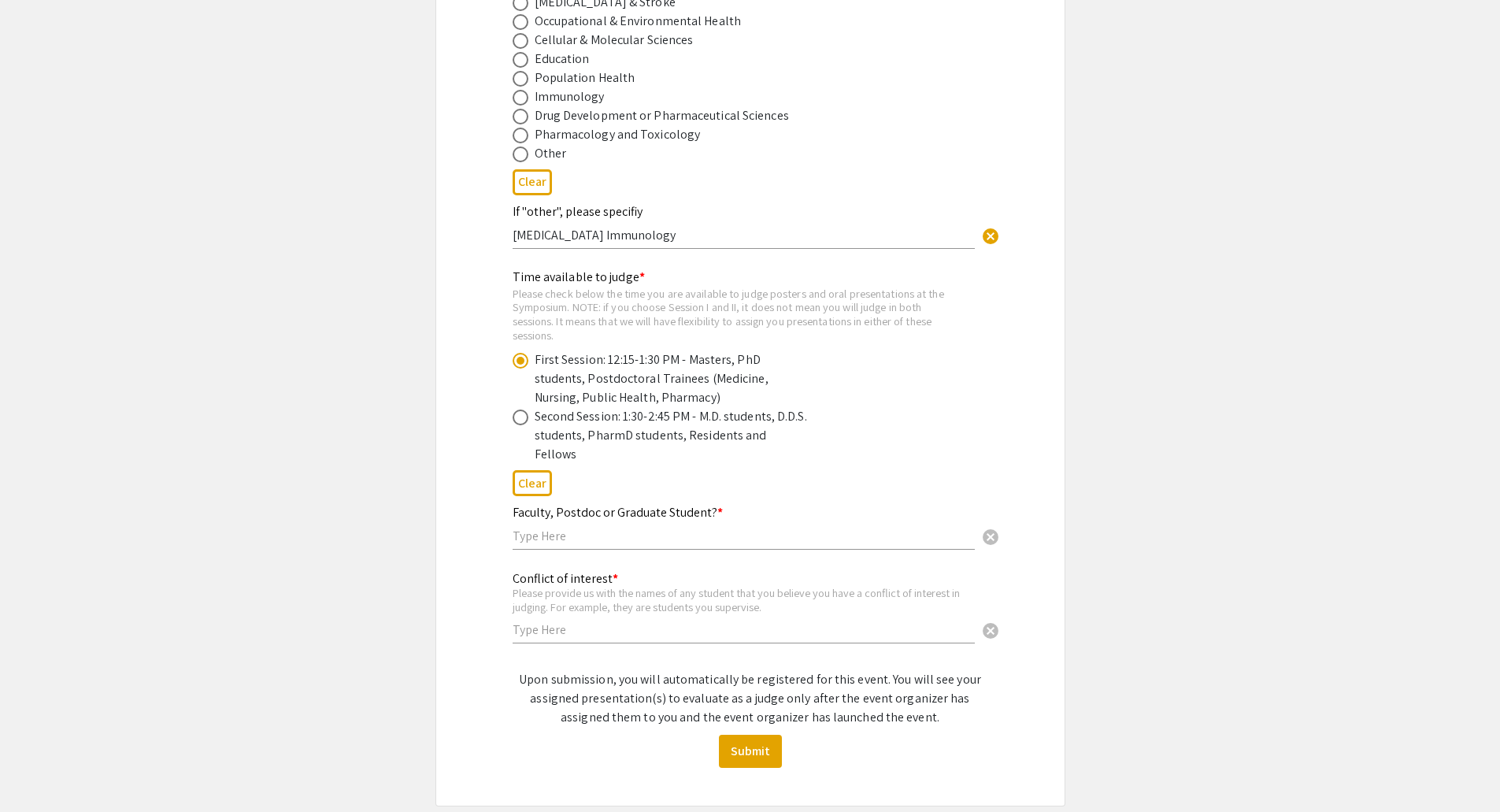
scroll to position [769, 0]
drag, startPoint x: 613, startPoint y: 489, endPoint x: 704, endPoint y: 487, distance: 91.0
click at [707, 501] on mat-label "Faculty, Postdoc or Graduate Student? *" at bounding box center [617, 509] width 210 height 17
click at [630, 524] on input "text" at bounding box center [743, 532] width 462 height 17
paste input "USCIS"
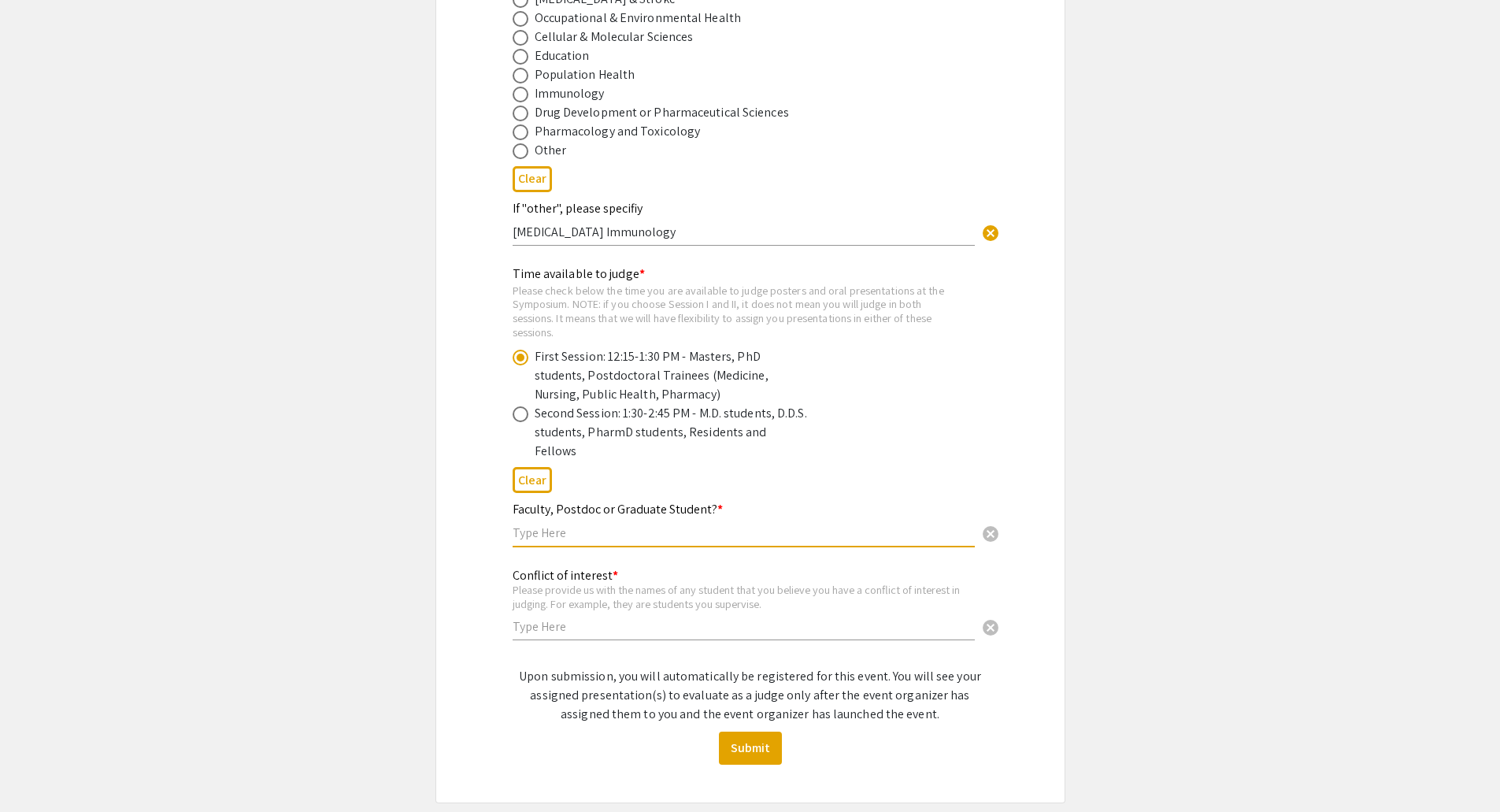
type input "USCIS"
drag, startPoint x: 617, startPoint y: 488, endPoint x: 699, endPoint y: 488, distance: 82.0
click at [699, 501] on mat-label "Faculty, Postdoc or Graduate Student? *" at bounding box center [617, 509] width 210 height 17
drag, startPoint x: 613, startPoint y: 487, endPoint x: 707, endPoint y: 486, distance: 94.0
click at [707, 501] on mat-label "Faculty, Postdoc or Graduate Student? *" at bounding box center [617, 509] width 210 height 17
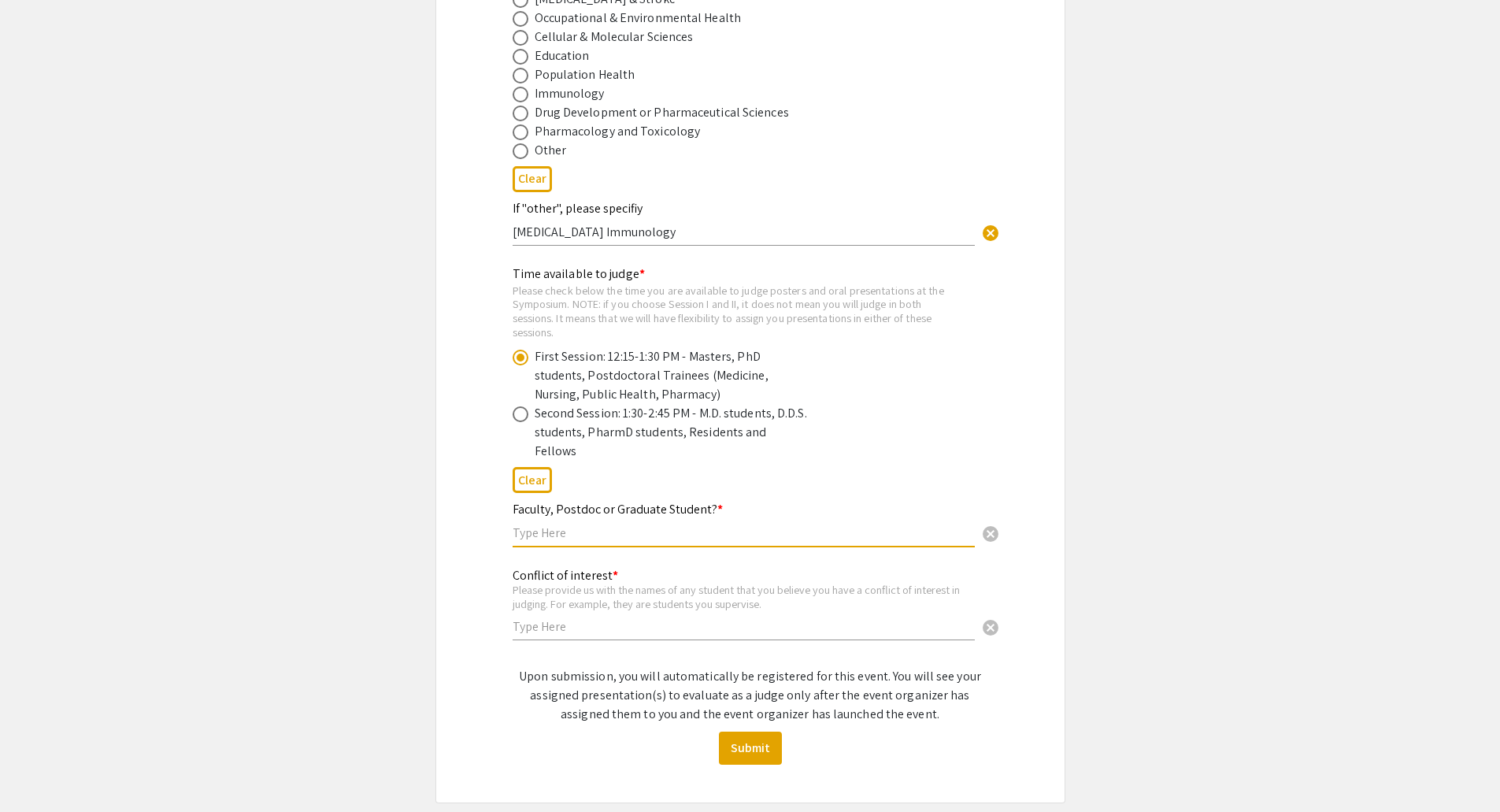
click at [544, 524] on input "text" at bounding box center [743, 532] width 462 height 17
paste input "USCIS"
type input "USCIS"
type input "Graduate Student"
click at [610, 618] on input "text" at bounding box center [743, 626] width 462 height 17
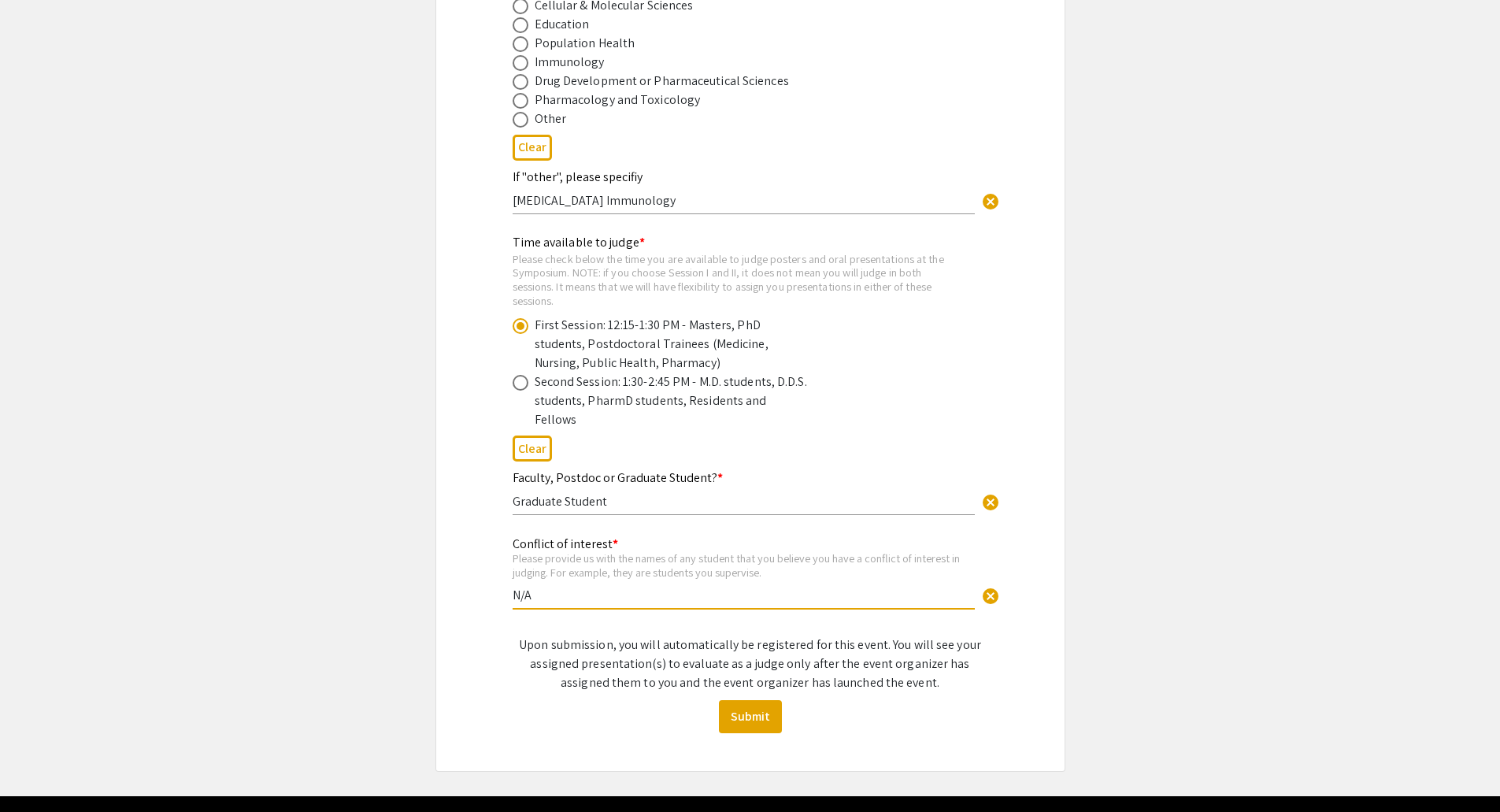
scroll to position [829, 0]
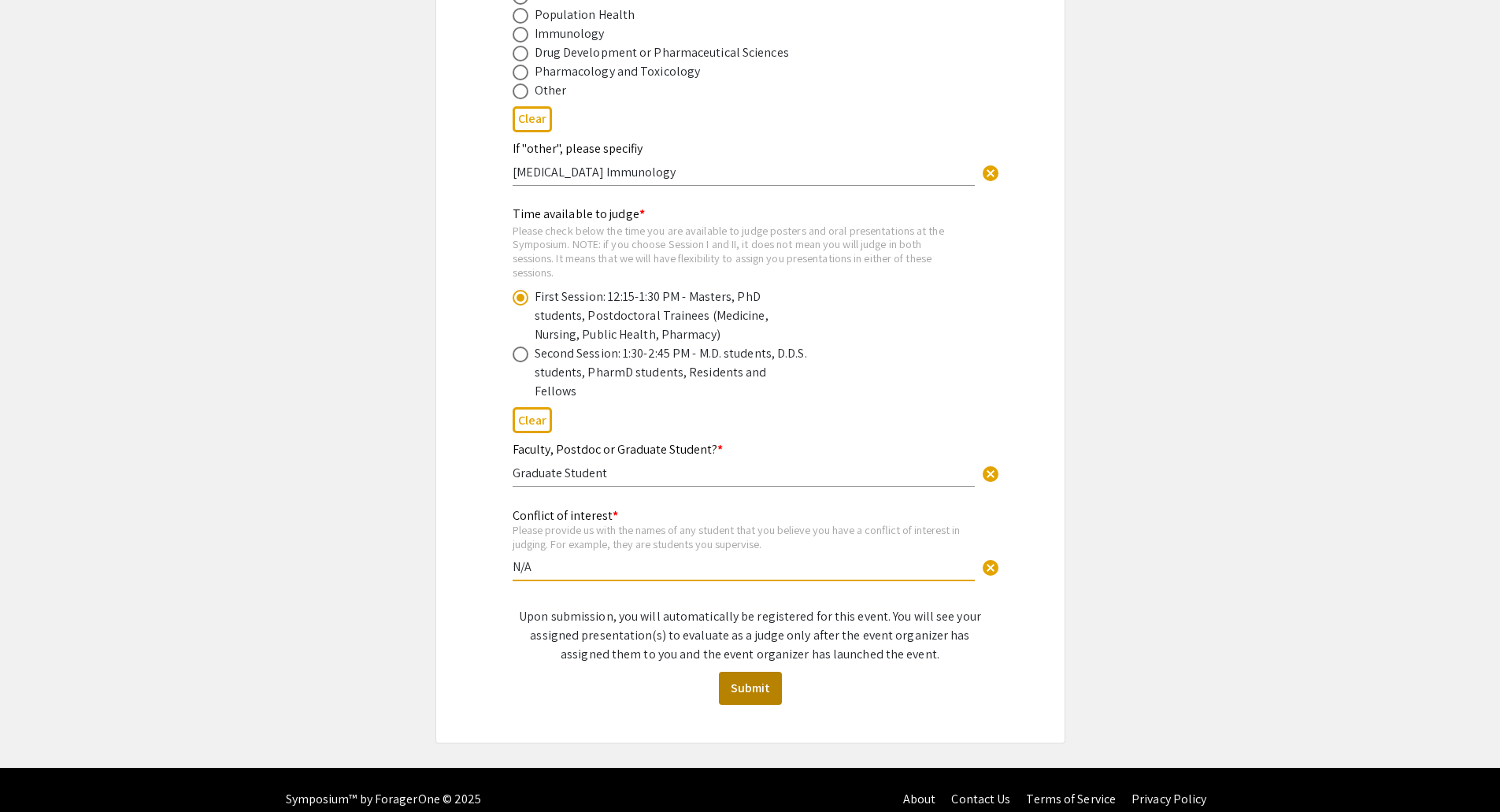
type input "N/A"
click at [746, 679] on button "Submit" at bounding box center [750, 687] width 63 height 33
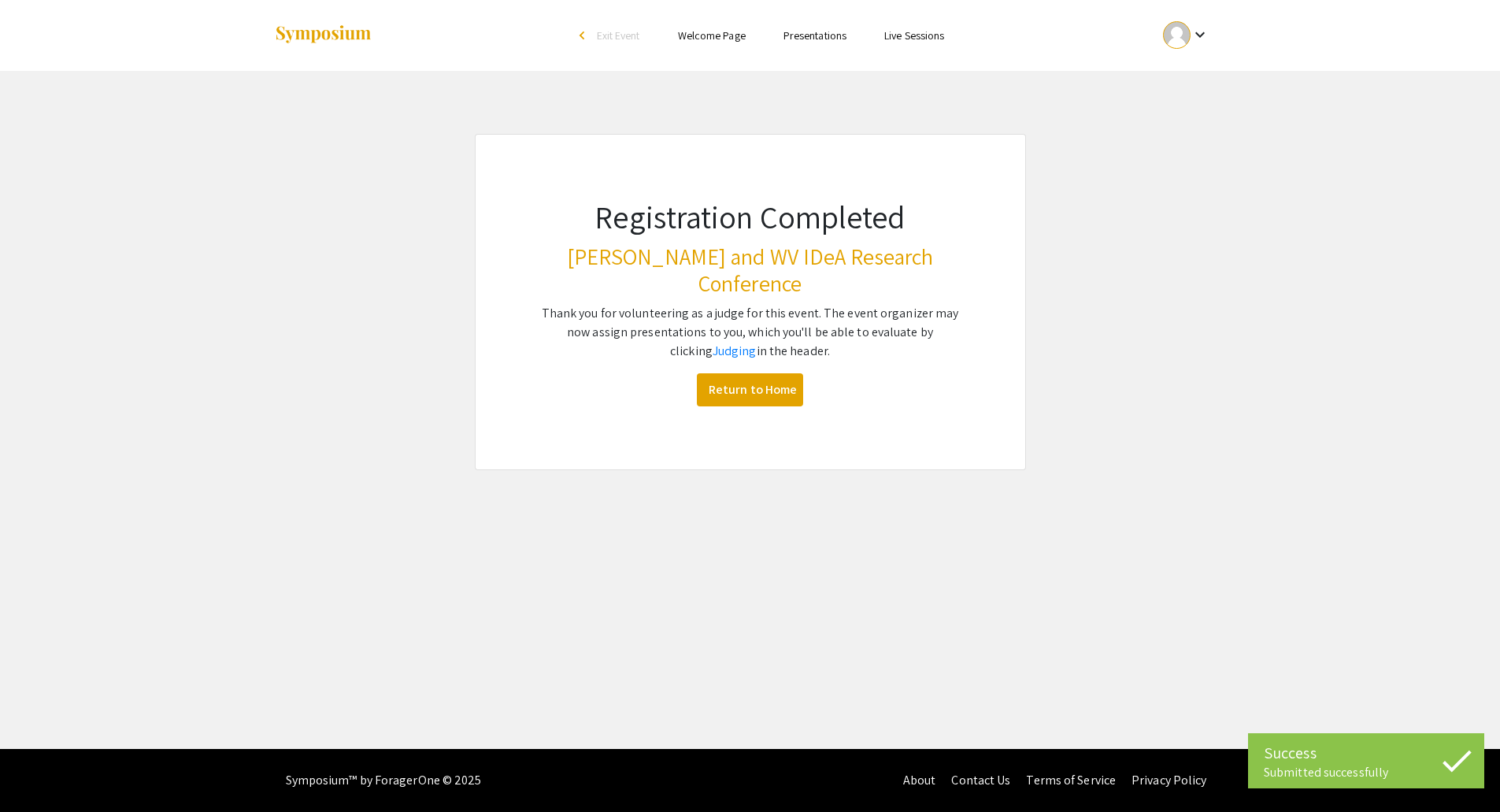
scroll to position [0, 0]
click at [777, 375] on link "Return to Home" at bounding box center [756, 389] width 106 height 33
